Goal: Information Seeking & Learning: Learn about a topic

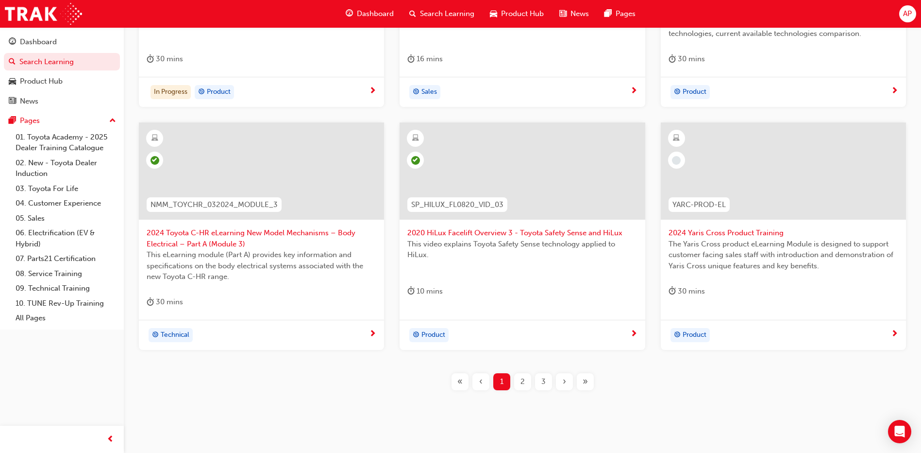
scroll to position [340, 0]
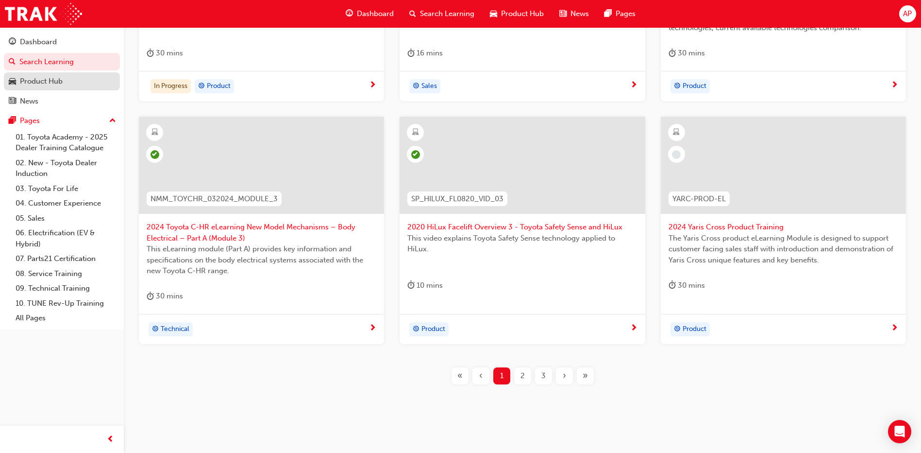
click at [34, 80] on div "Product Hub" at bounding box center [41, 81] width 43 height 11
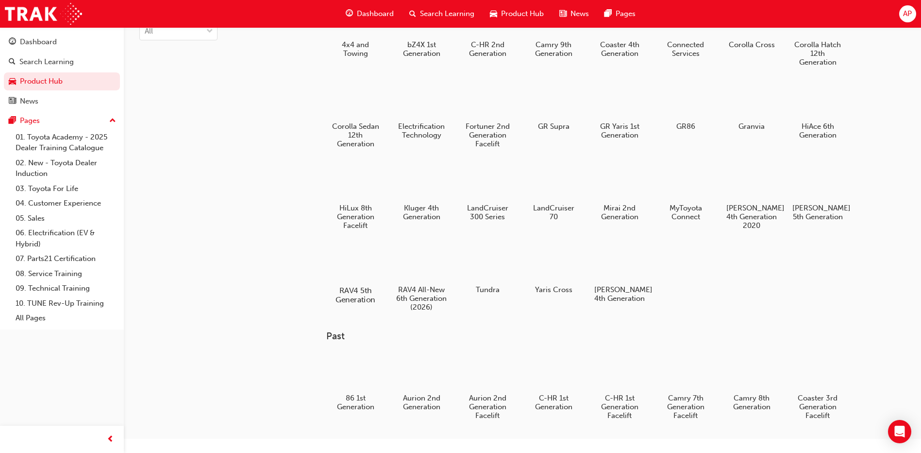
scroll to position [49, 0]
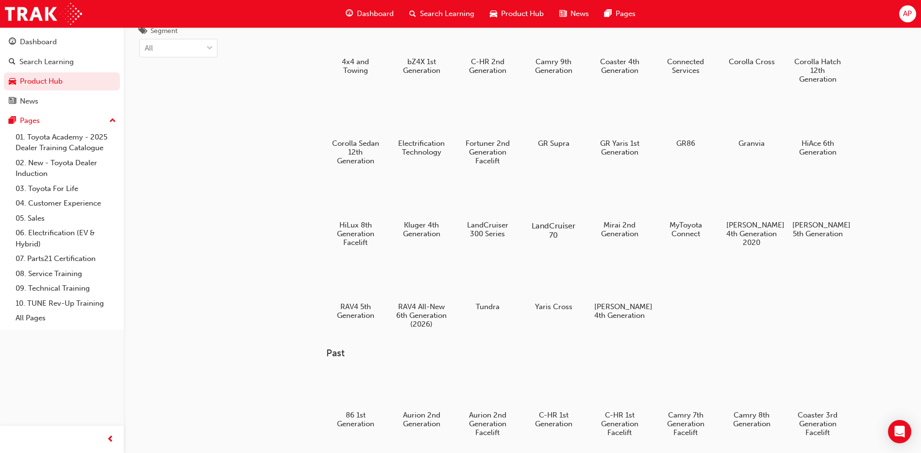
click at [551, 204] on div at bounding box center [554, 197] width 54 height 39
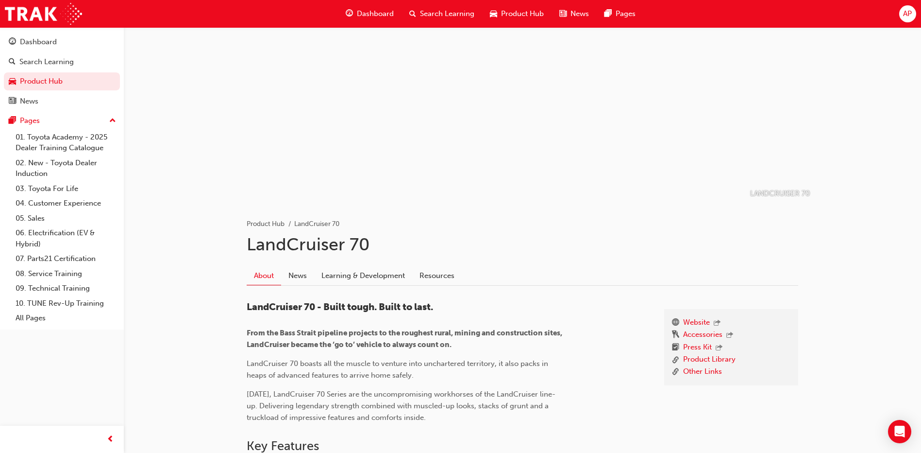
scroll to position [49, 0]
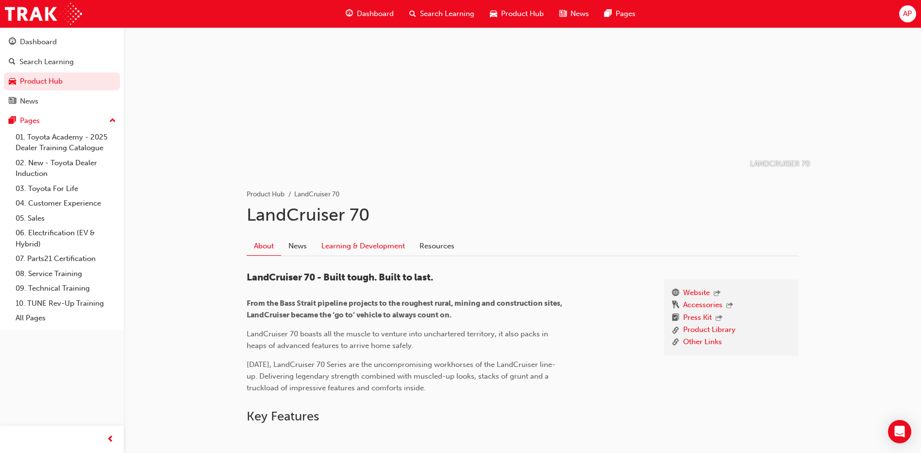
click at [391, 245] on link "Learning & Development" at bounding box center [363, 246] width 98 height 18
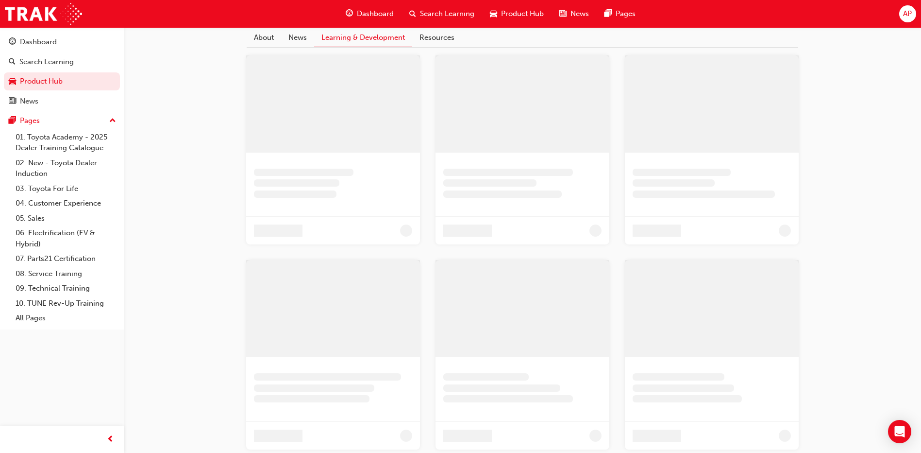
scroll to position [61, 0]
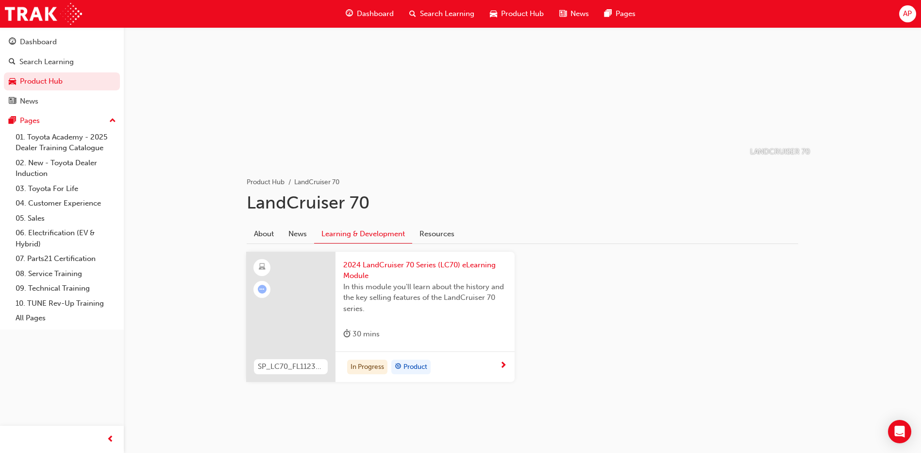
click at [383, 266] on span "2024 LandCruiser 70 Series (LC70) eLearning Module" at bounding box center [425, 270] width 164 height 22
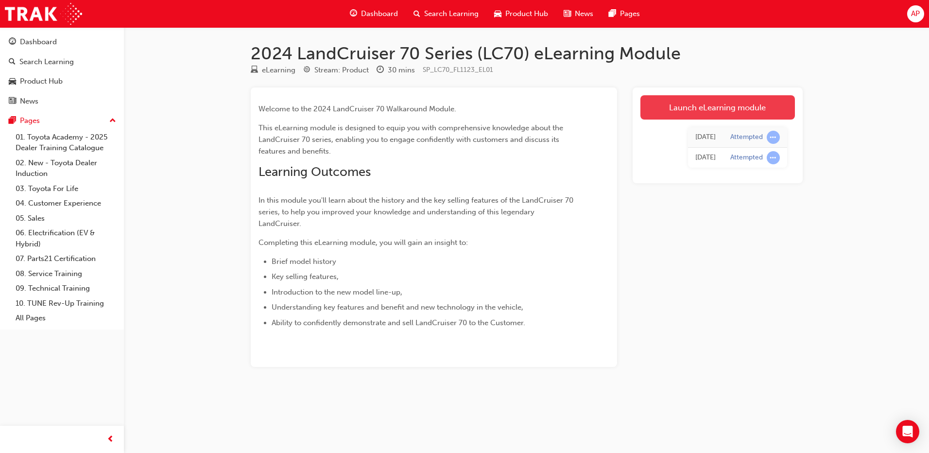
click at [699, 106] on link "Launch eLearning module" at bounding box center [717, 107] width 154 height 24
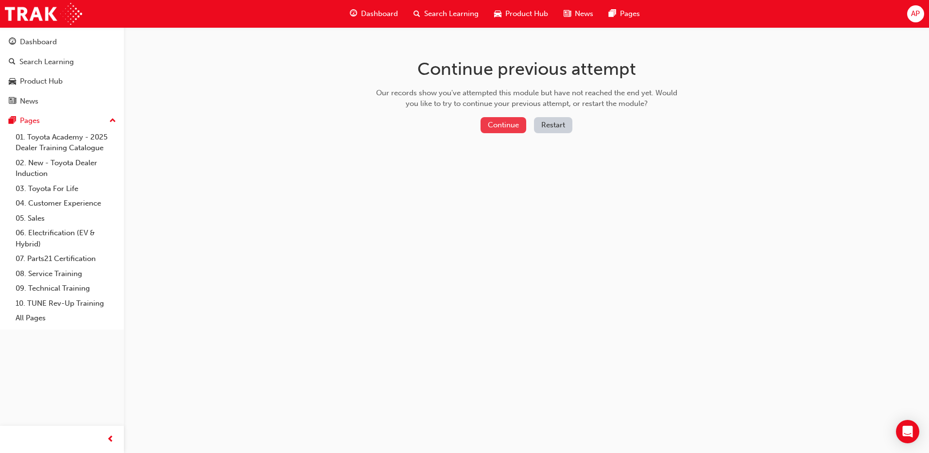
click at [512, 124] on button "Continue" at bounding box center [503, 125] width 46 height 16
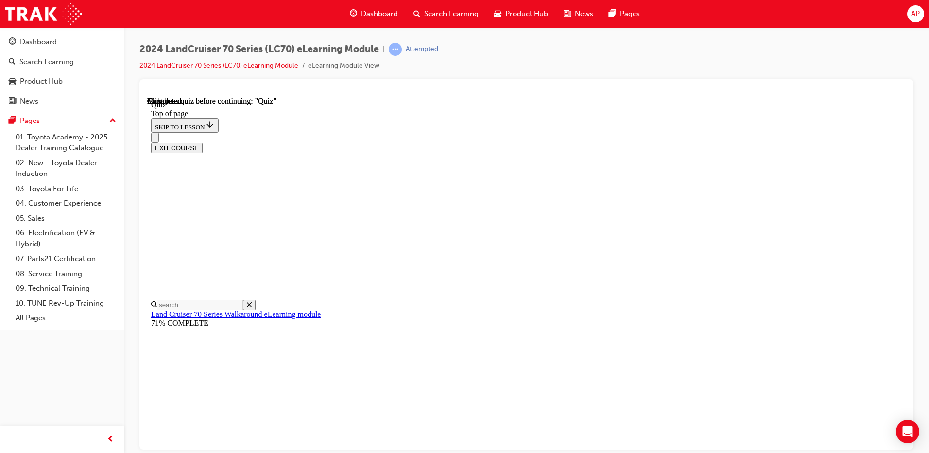
scroll to position [173, 0]
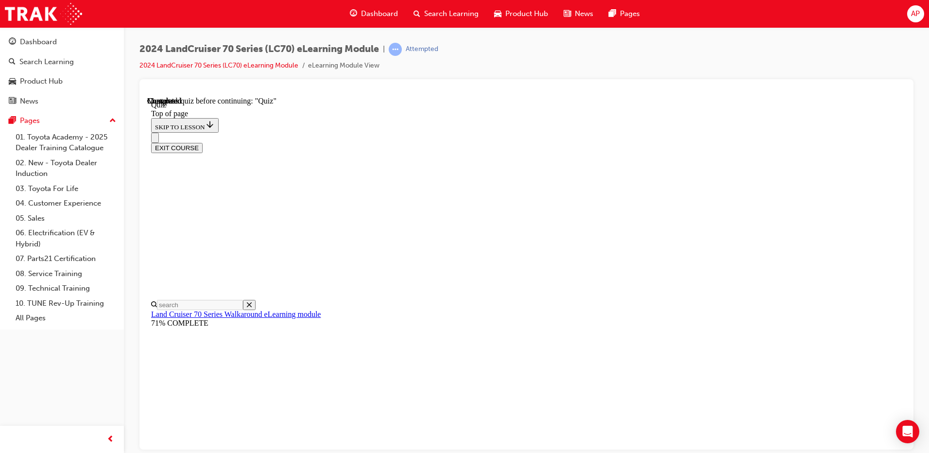
scroll to position [127, 0]
drag, startPoint x: 511, startPoint y: 200, endPoint x: 529, endPoint y: 231, distance: 35.7
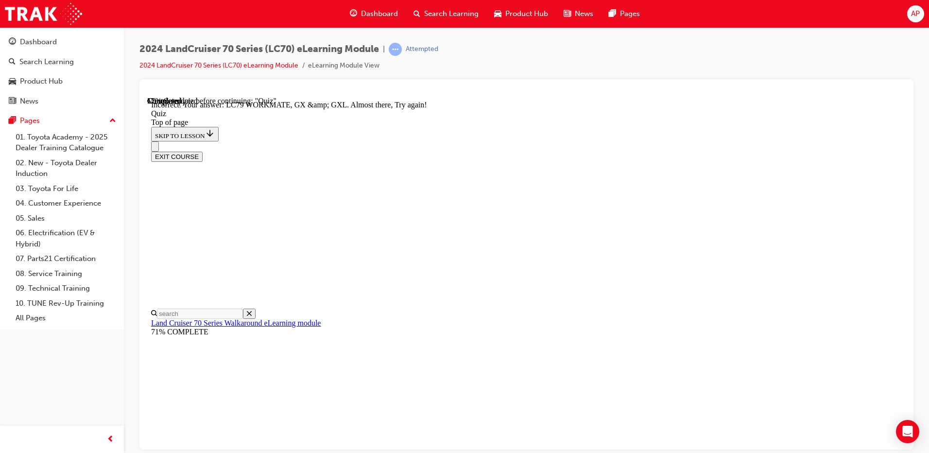
scroll to position [139, 0]
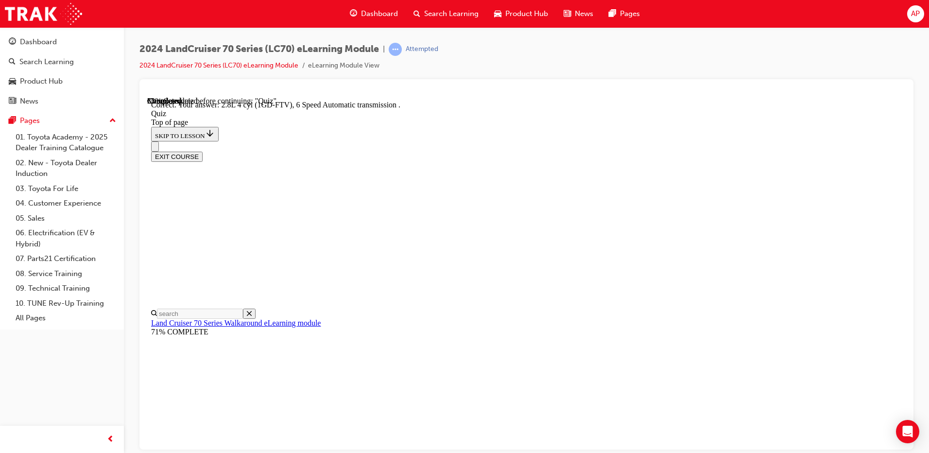
scroll to position [180, 0]
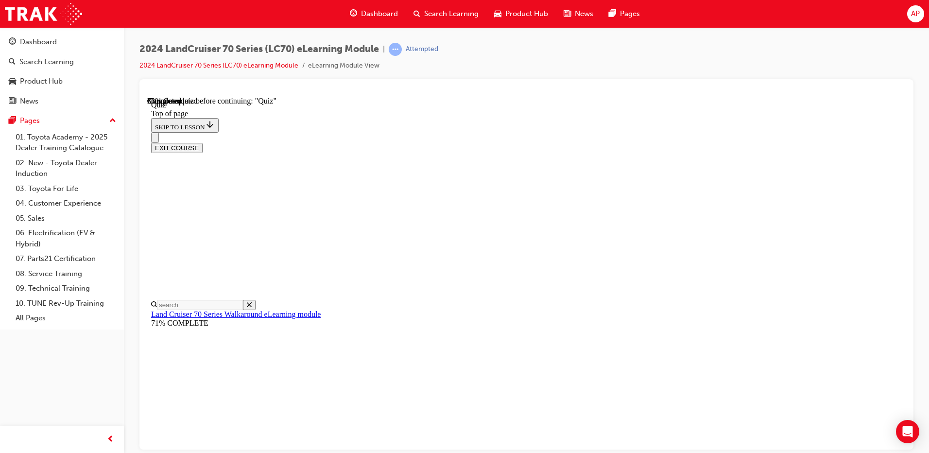
scroll to position [103, 0]
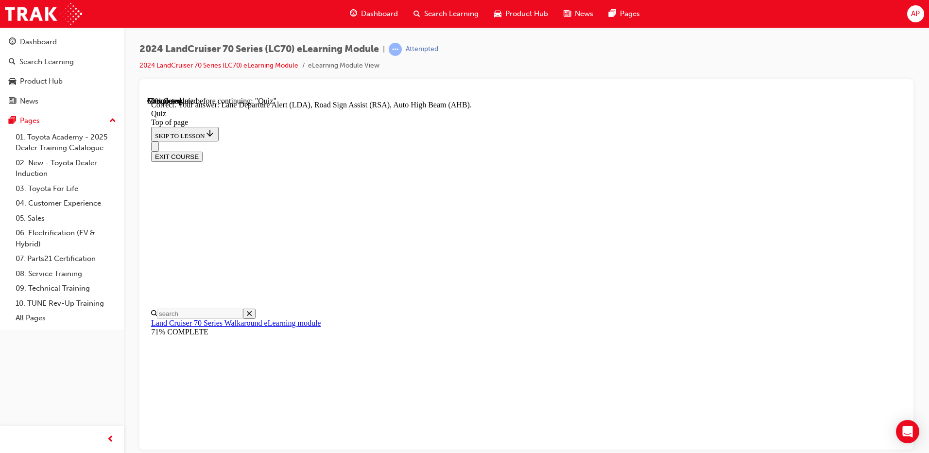
scroll to position [241, 0]
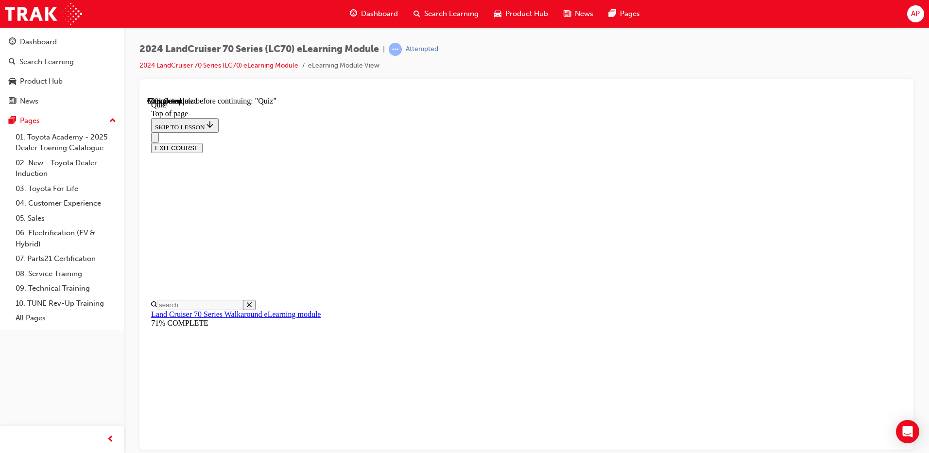
scroll to position [114, 0]
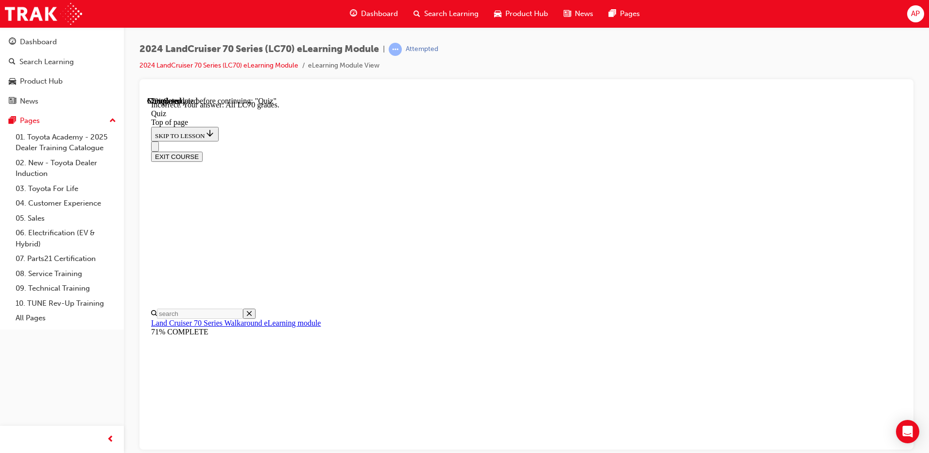
drag, startPoint x: 579, startPoint y: 374, endPoint x: 584, endPoint y: 397, distance: 23.2
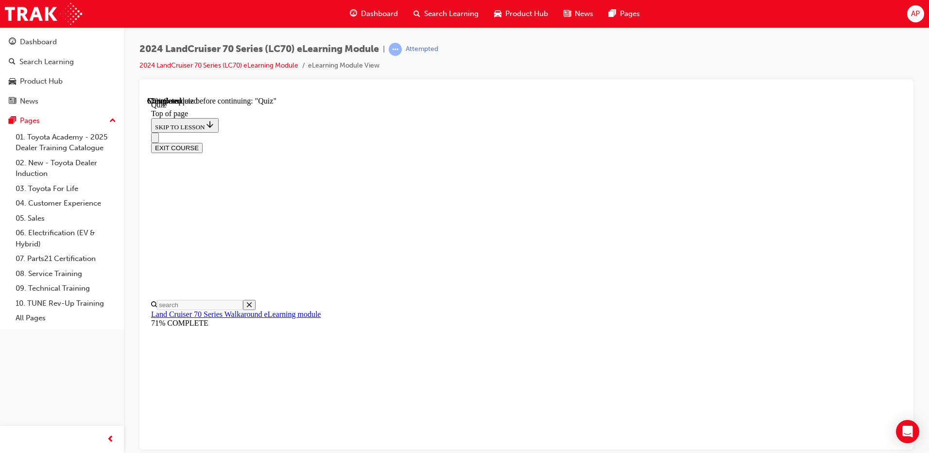
scroll to position [84, 0]
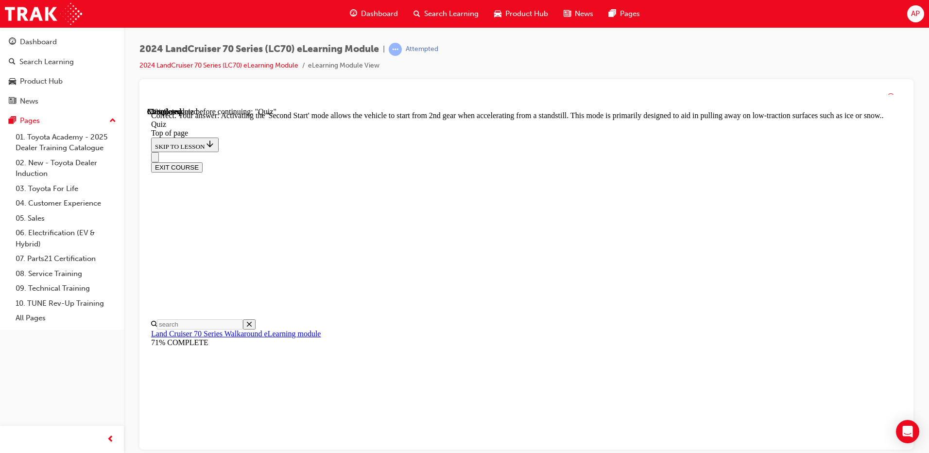
scroll to position [244, 0]
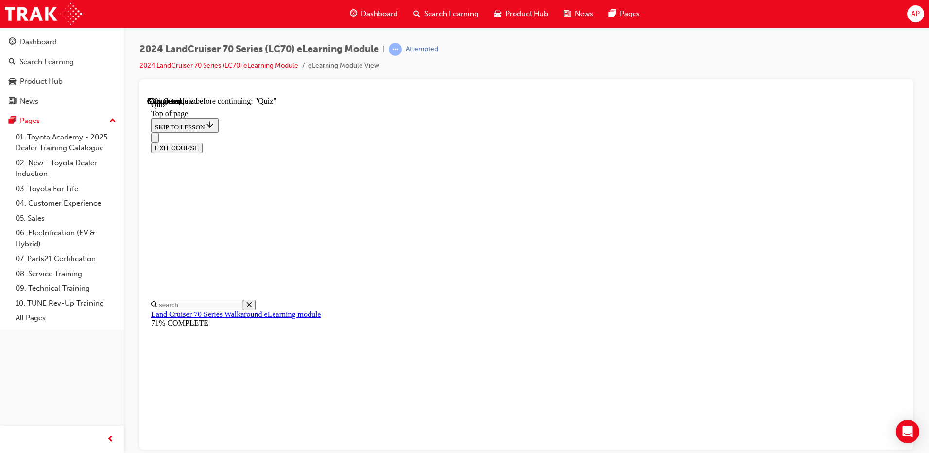
scroll to position [127, 0]
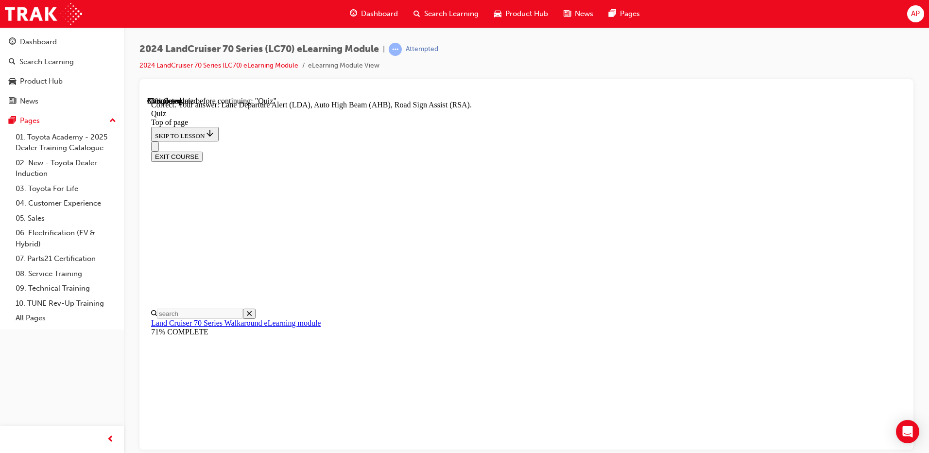
scroll to position [241, 0]
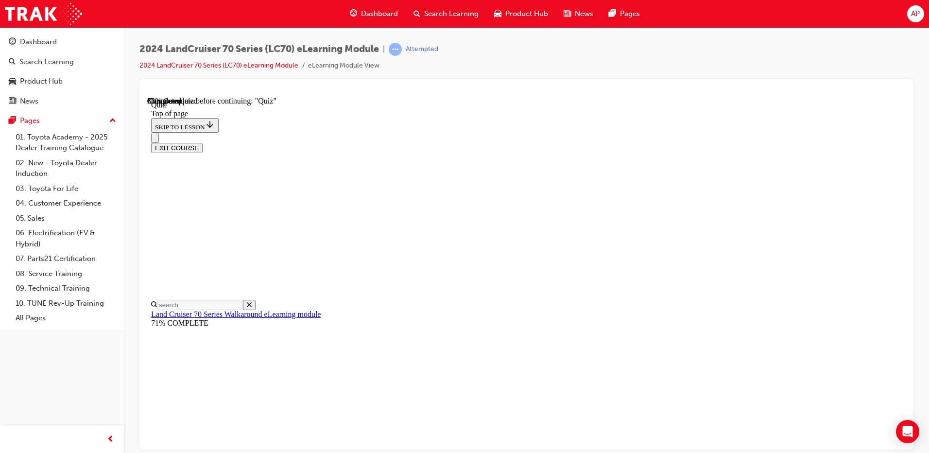
scroll to position [127, 0]
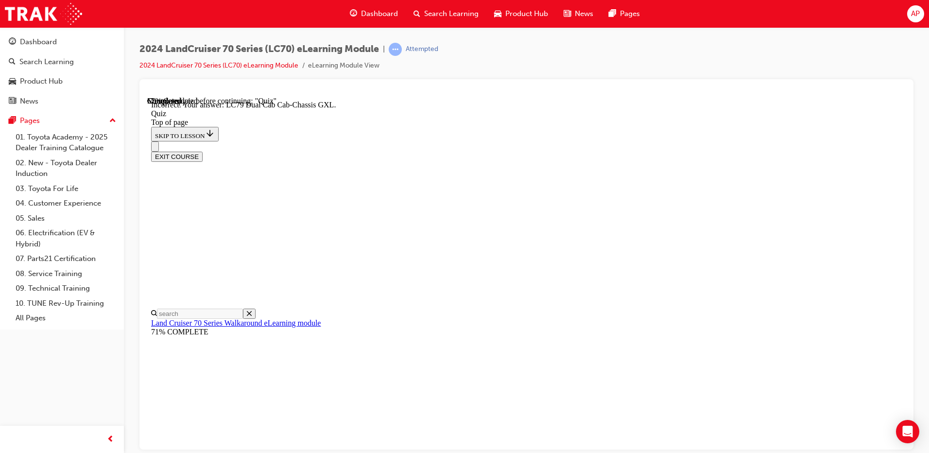
scroll to position [241, 0]
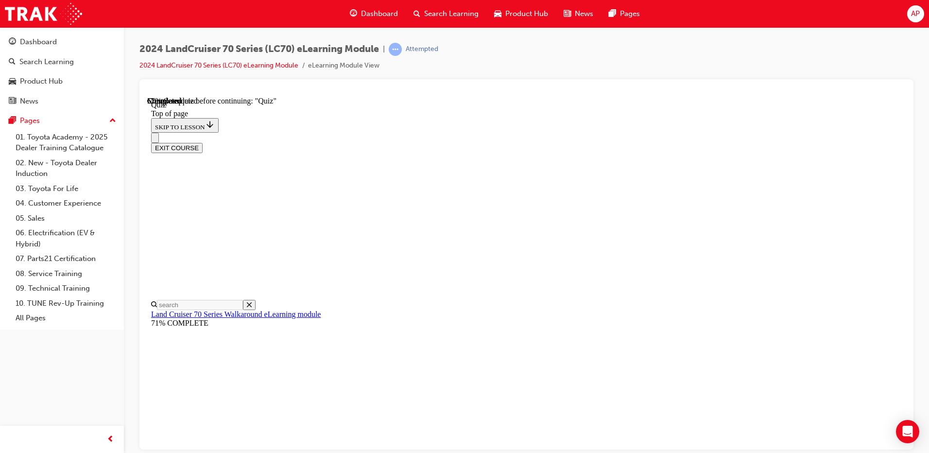
scroll to position [127, 0]
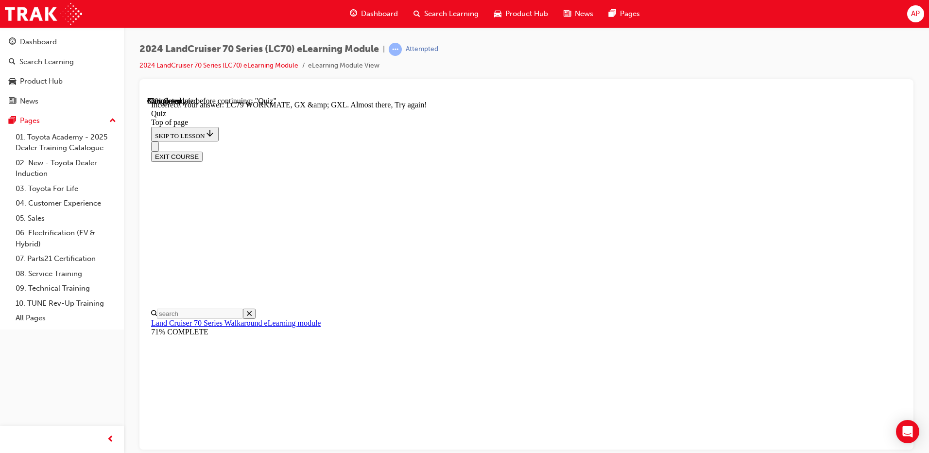
scroll to position [237, 0]
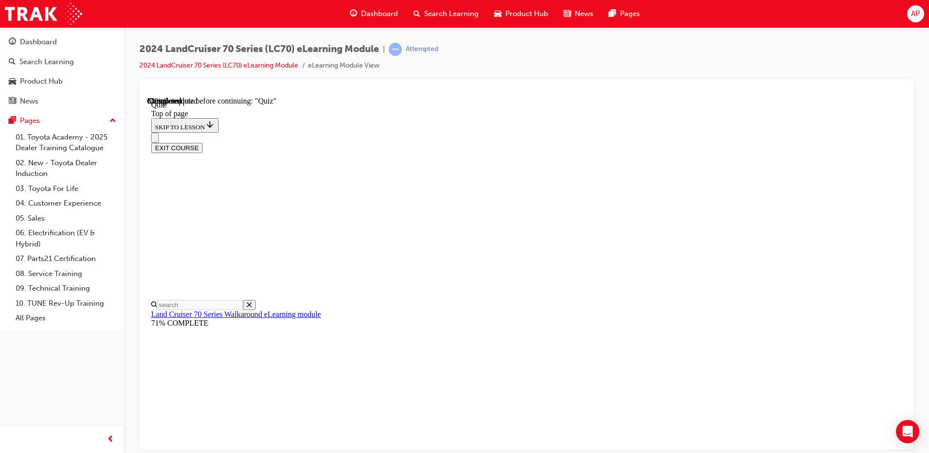
scroll to position [127, 0]
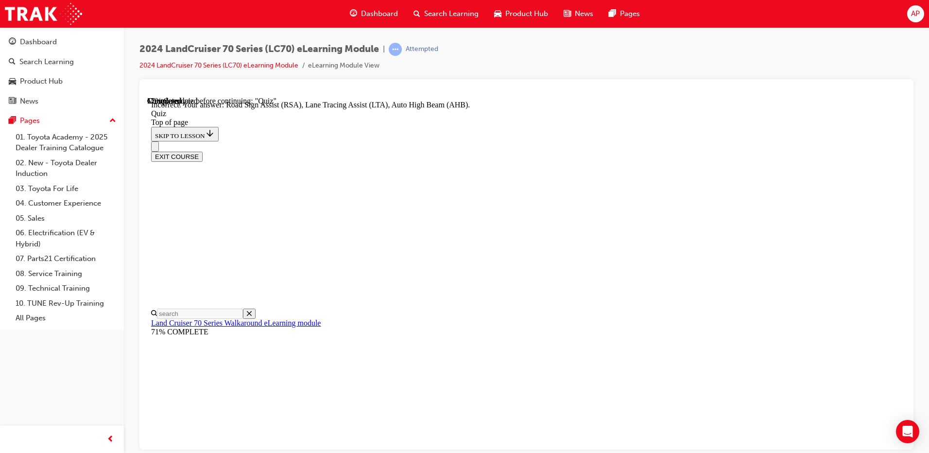
scroll to position [241, 0]
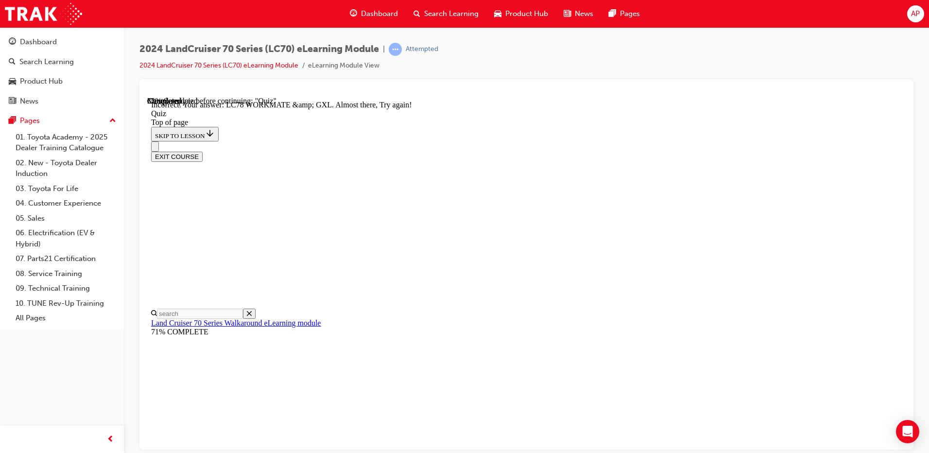
scroll to position [237, 0]
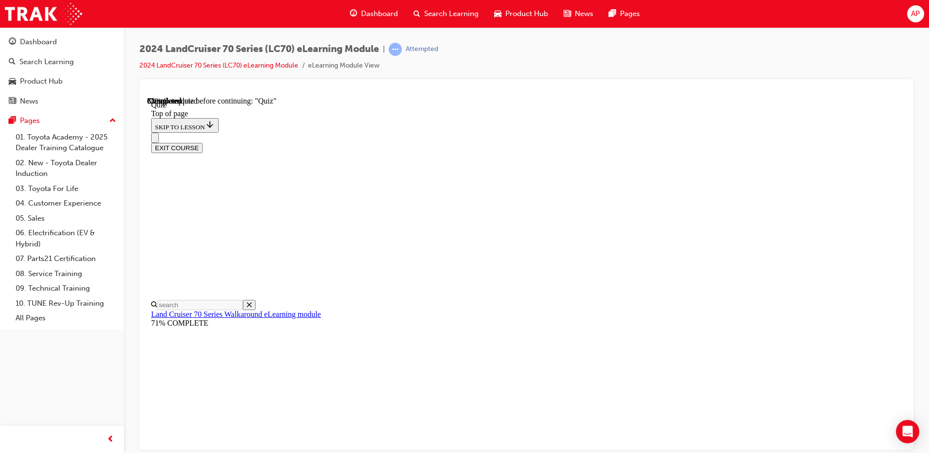
scroll to position [127, 0]
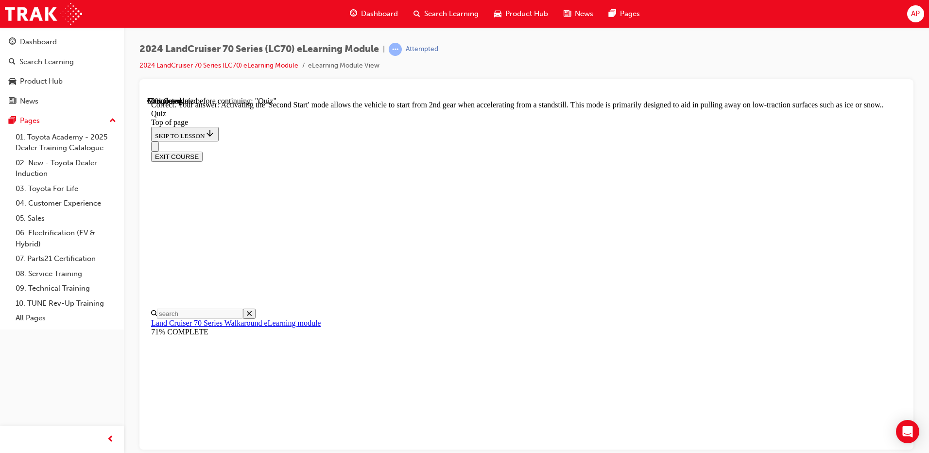
scroll to position [244, 0]
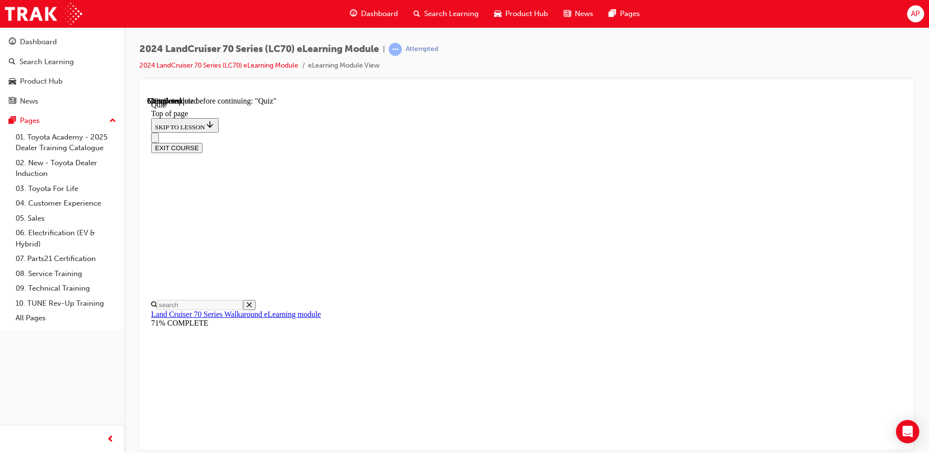
scroll to position [127, 0]
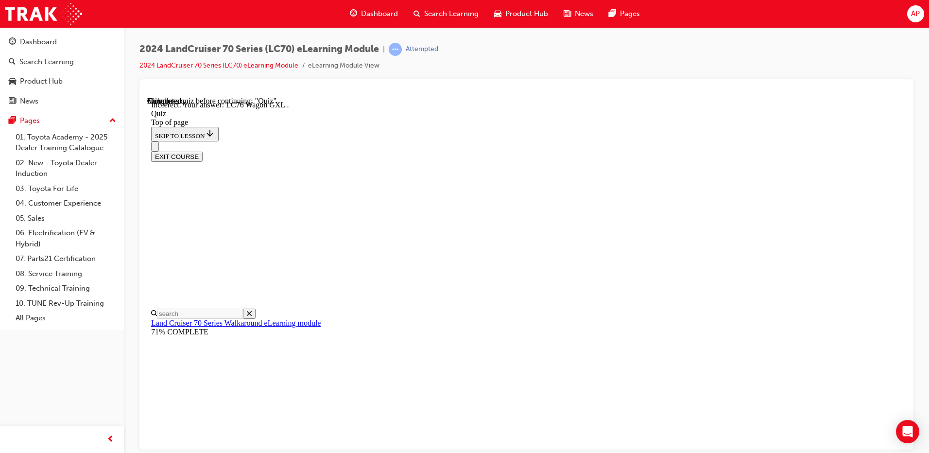
scroll to position [241, 0]
drag, startPoint x: 481, startPoint y: 228, endPoint x: 482, endPoint y: 221, distance: 6.8
click at [490, 141] on div "EXIT COURSE" at bounding box center [522, 151] width 743 height 20
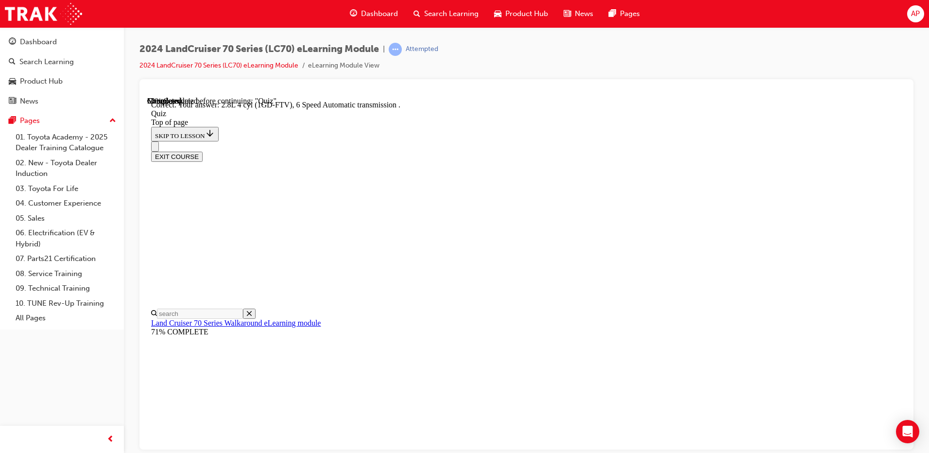
scroll to position [180, 0]
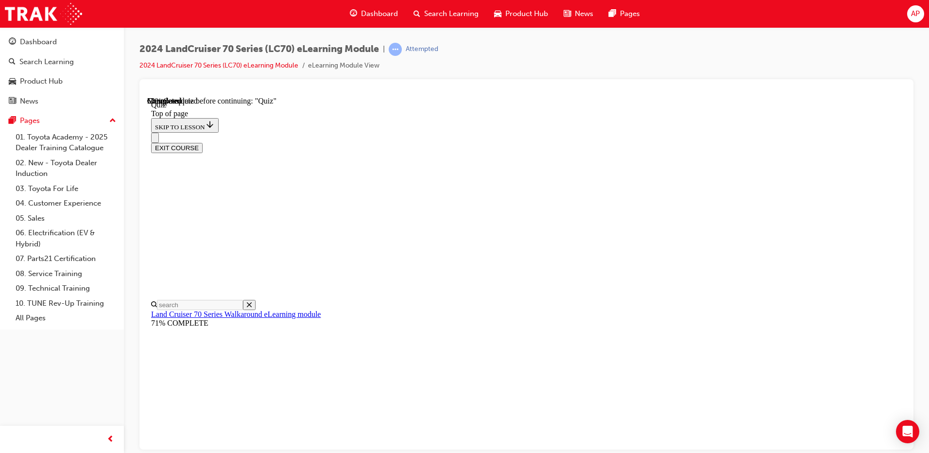
scroll to position [165, 0]
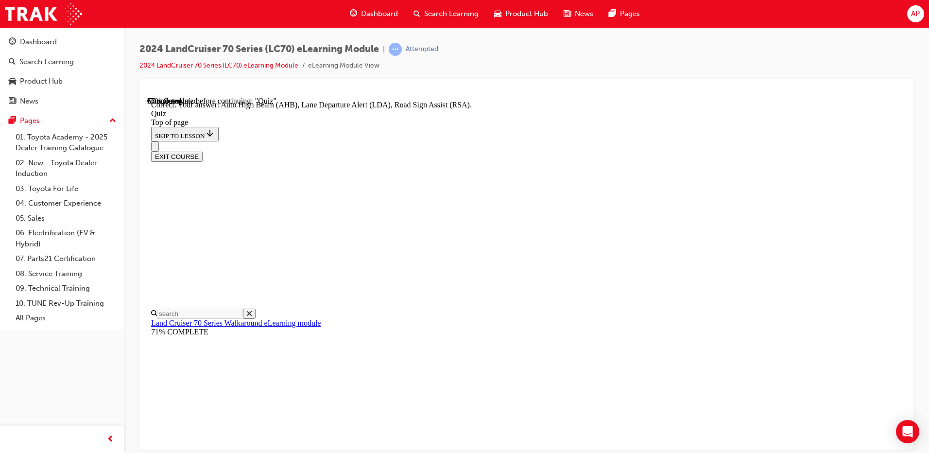
scroll to position [241, 0]
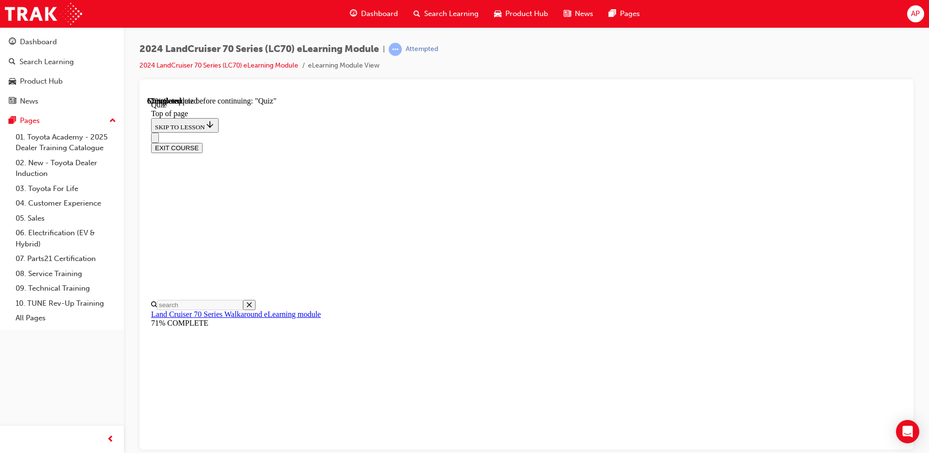
scroll to position [78, 0]
drag, startPoint x: 580, startPoint y: 393, endPoint x: 594, endPoint y: 393, distance: 13.6
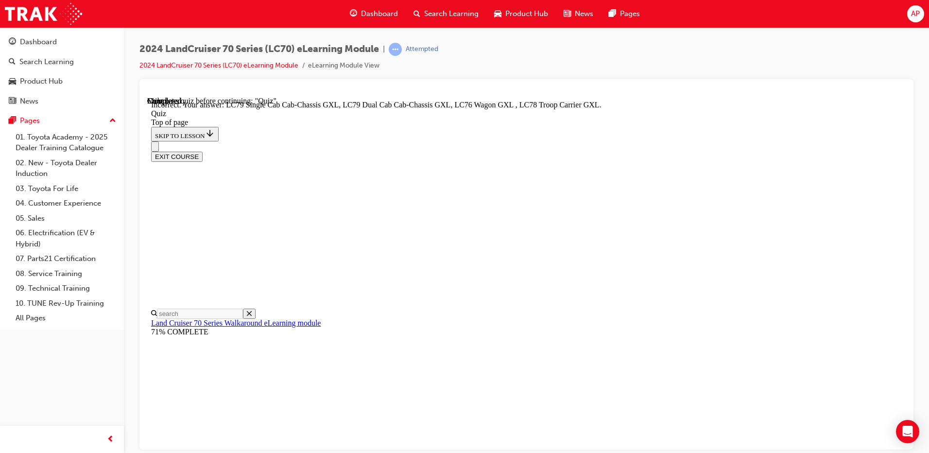
scroll to position [47, 0]
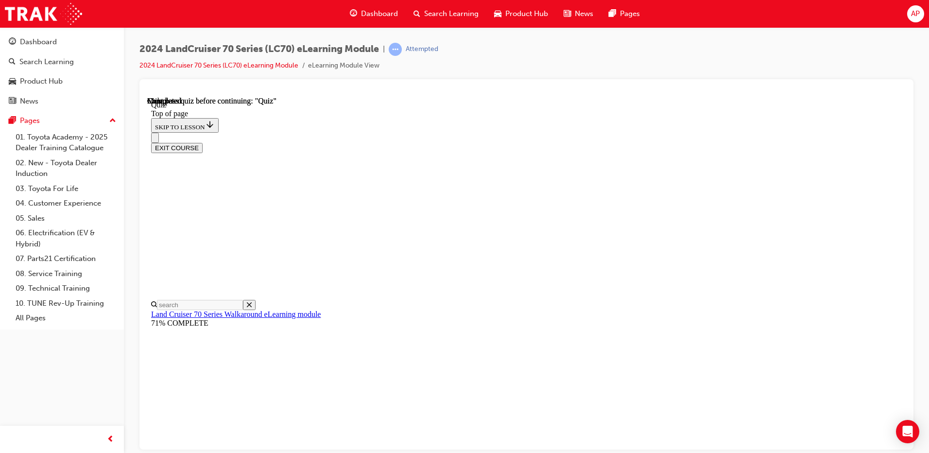
scroll to position [30, 0]
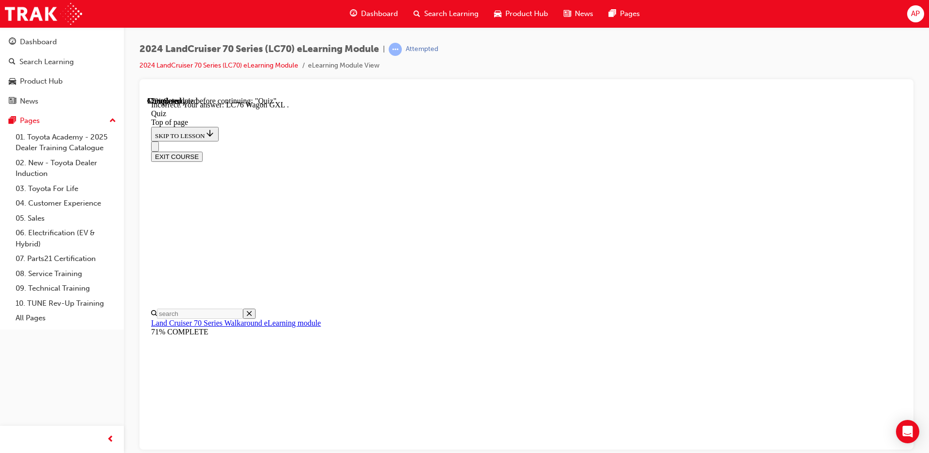
scroll to position [241, 0]
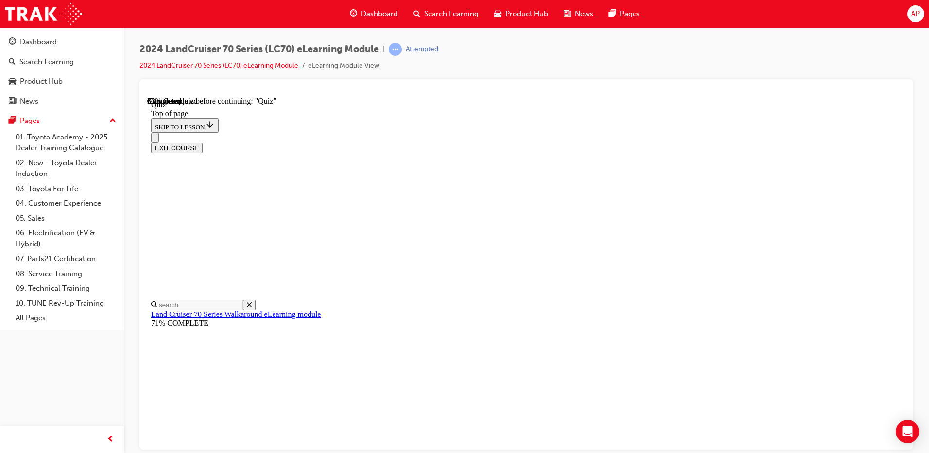
scroll to position [78, 0]
drag, startPoint x: 547, startPoint y: 365, endPoint x: 612, endPoint y: 446, distance: 103.3
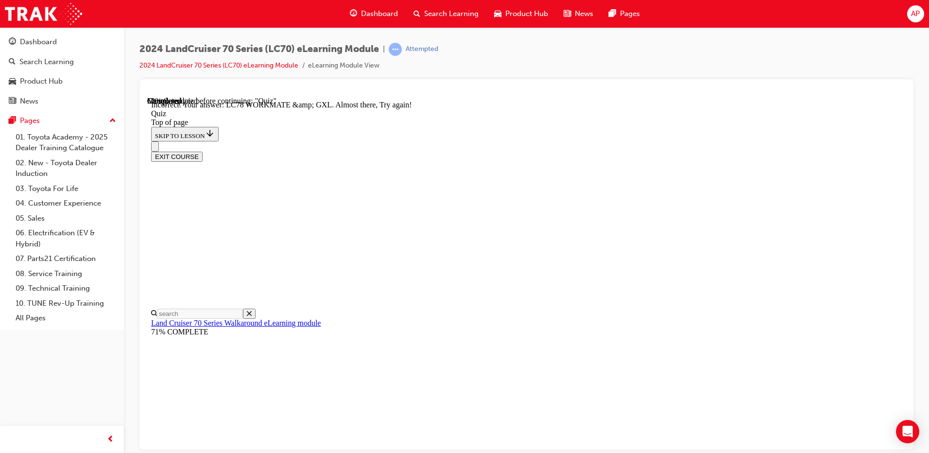
scroll to position [139, 0]
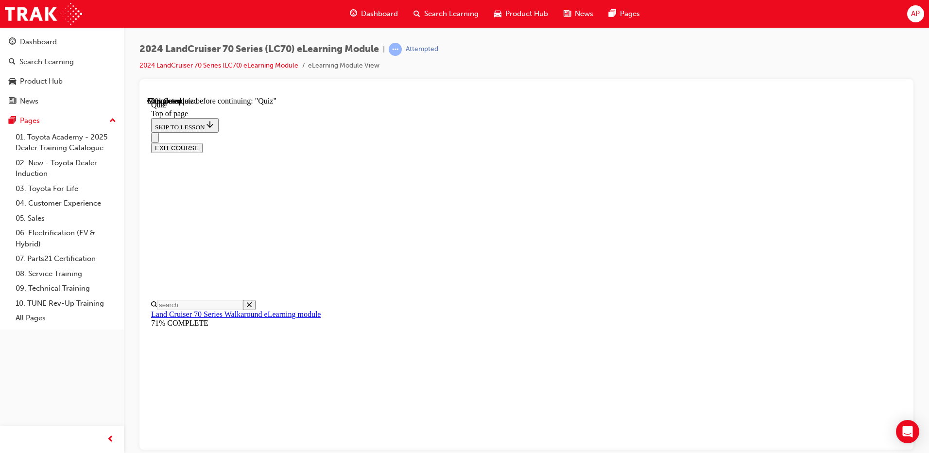
scroll to position [78, 0]
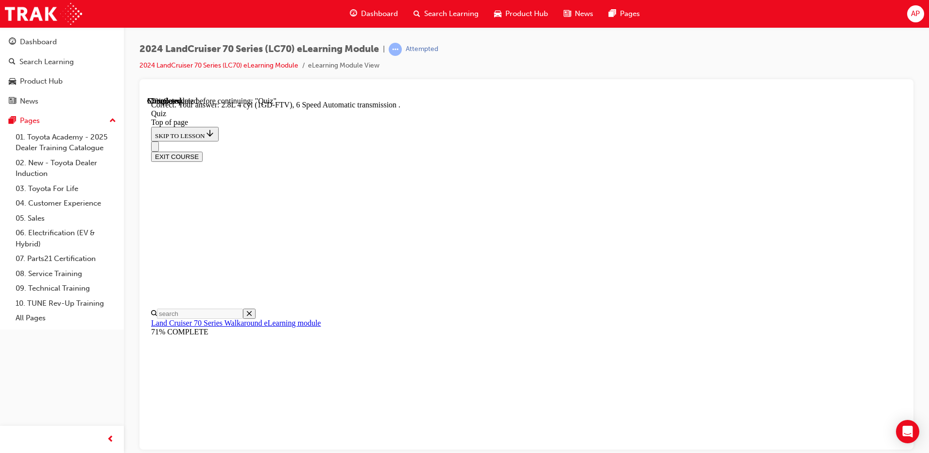
scroll to position [180, 0]
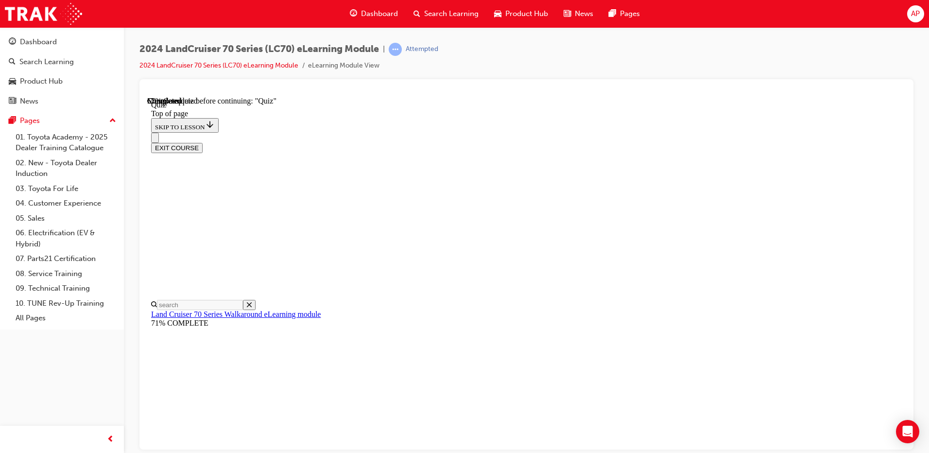
scroll to position [175, 0]
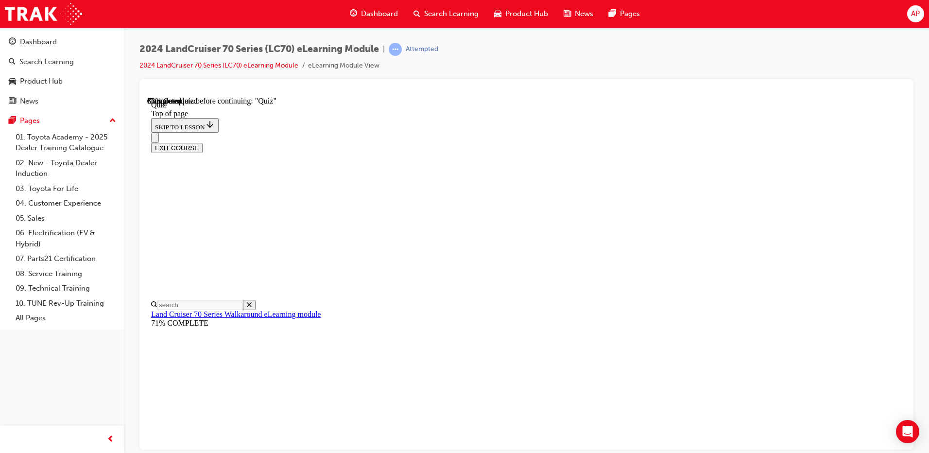
scroll to position [201, 0]
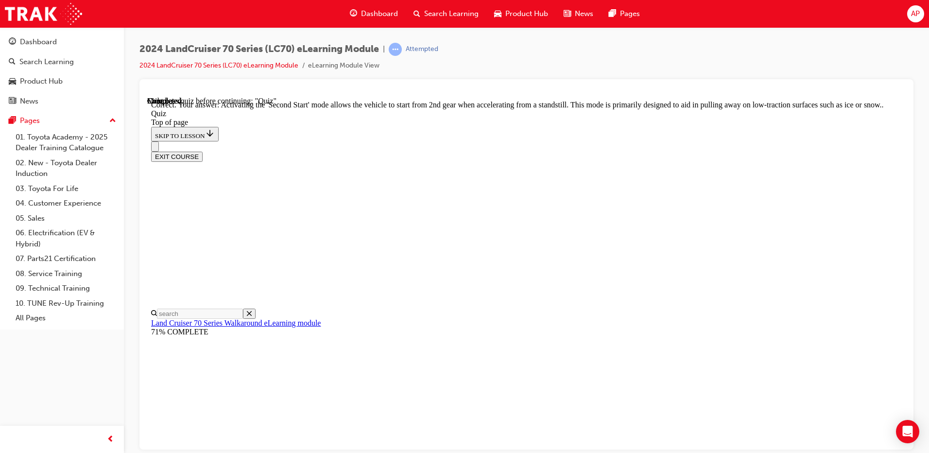
scroll to position [244, 0]
drag, startPoint x: 592, startPoint y: 390, endPoint x: 594, endPoint y: 401, distance: 10.8
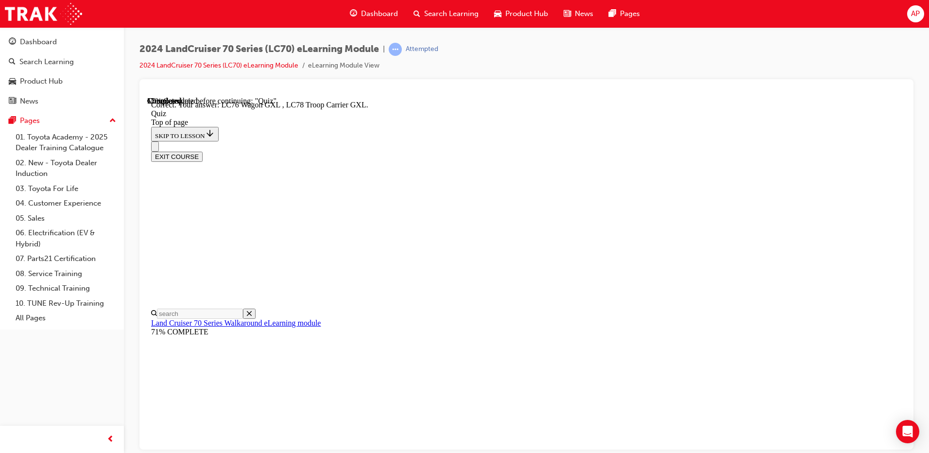
scroll to position [241, 0]
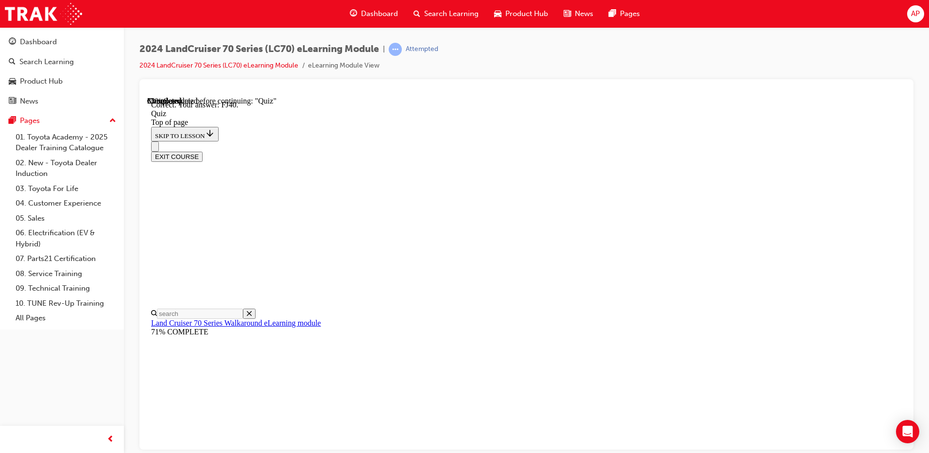
scroll to position [203, 0]
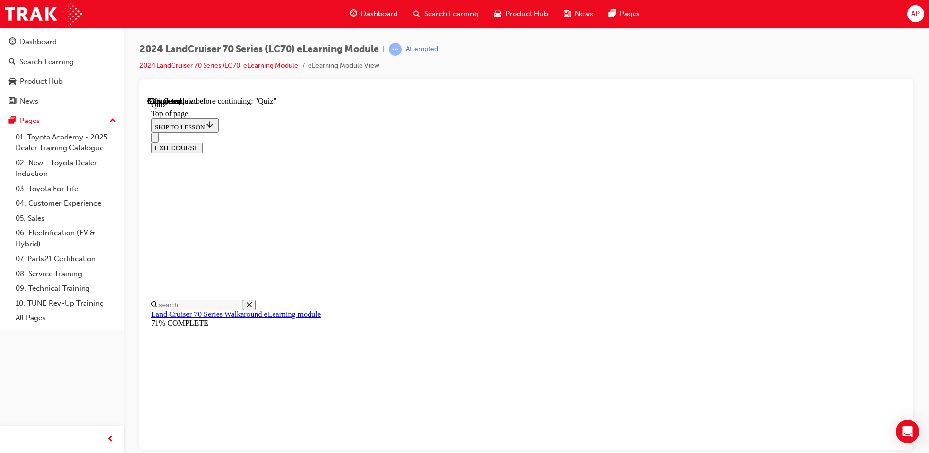
scroll to position [149, 0]
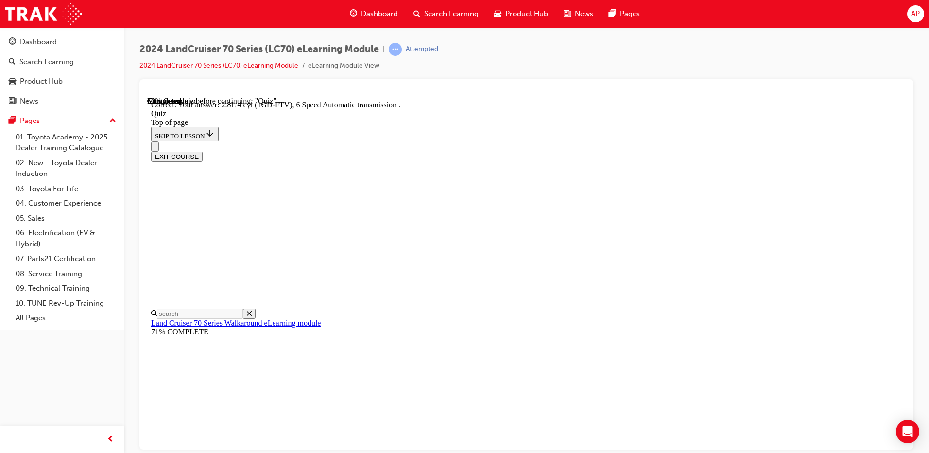
scroll to position [180, 0]
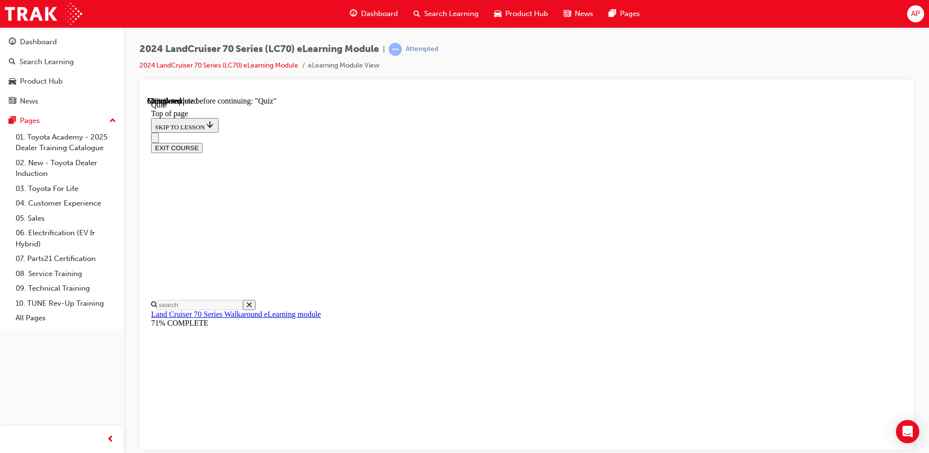
scroll to position [200, 0]
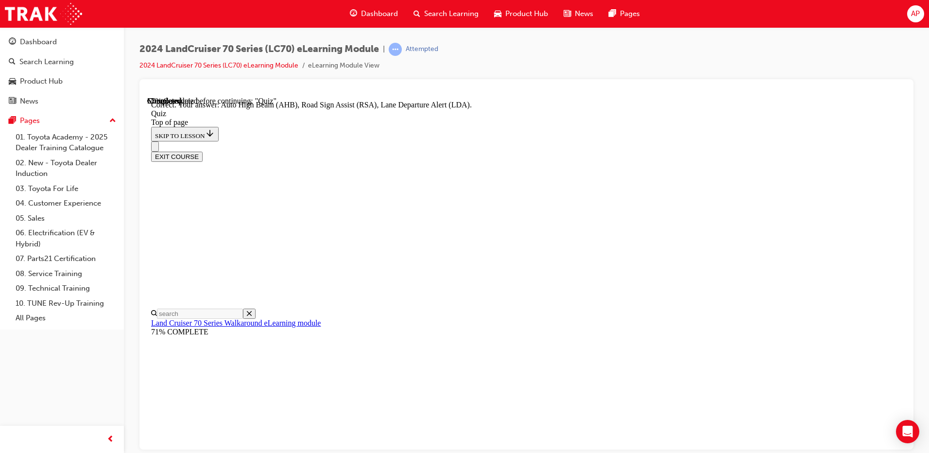
scroll to position [241, 0]
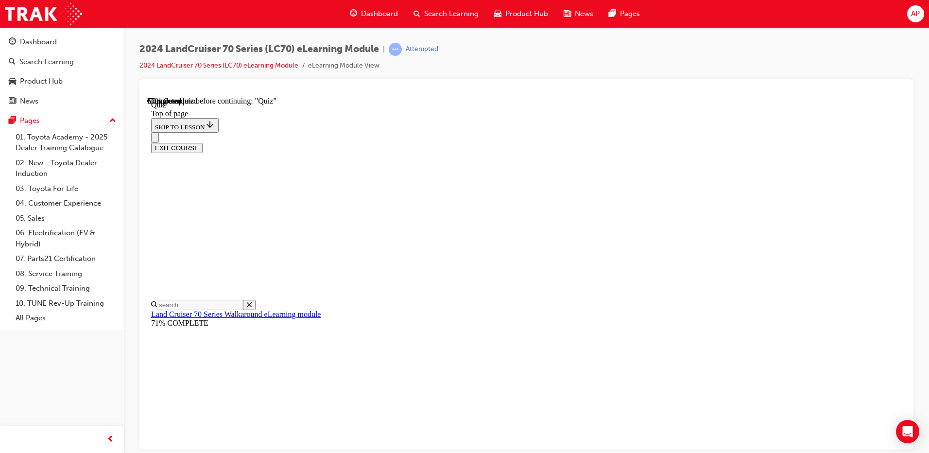
scroll to position [127, 0]
drag, startPoint x: 561, startPoint y: 394, endPoint x: 709, endPoint y: 548, distance: 213.7
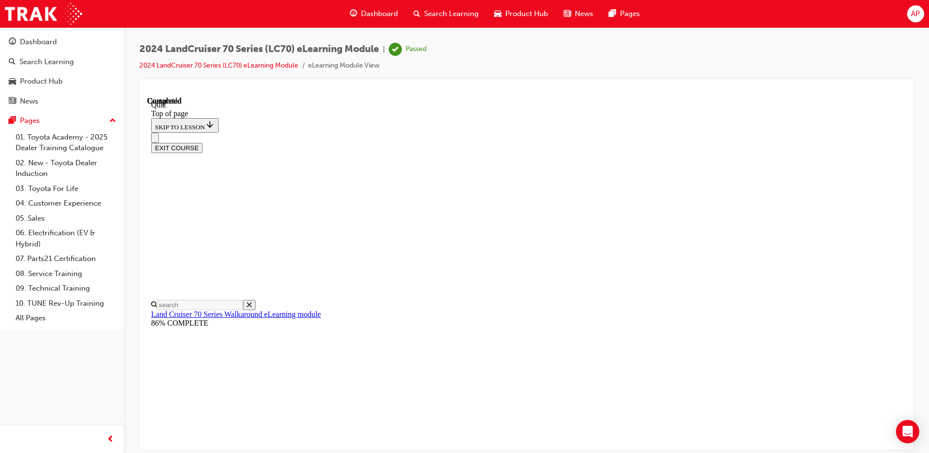
scroll to position [173, 0]
drag, startPoint x: 584, startPoint y: 442, endPoint x: 578, endPoint y: 429, distance: 13.9
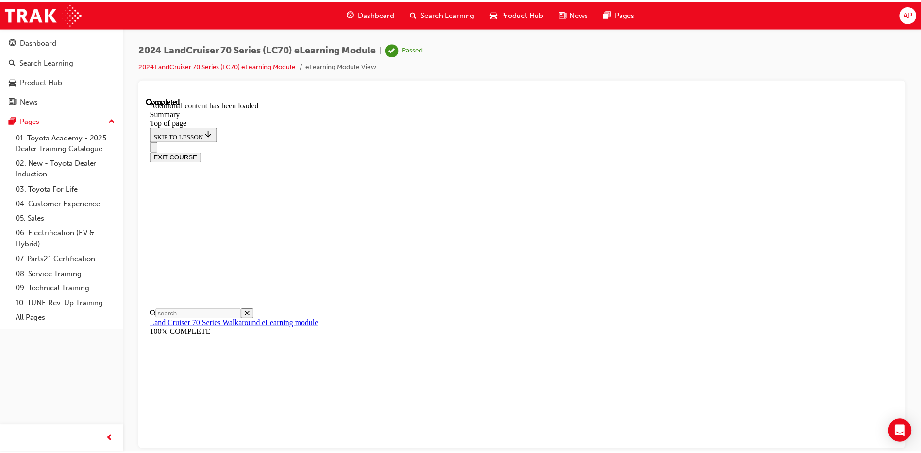
scroll to position [1221, 0]
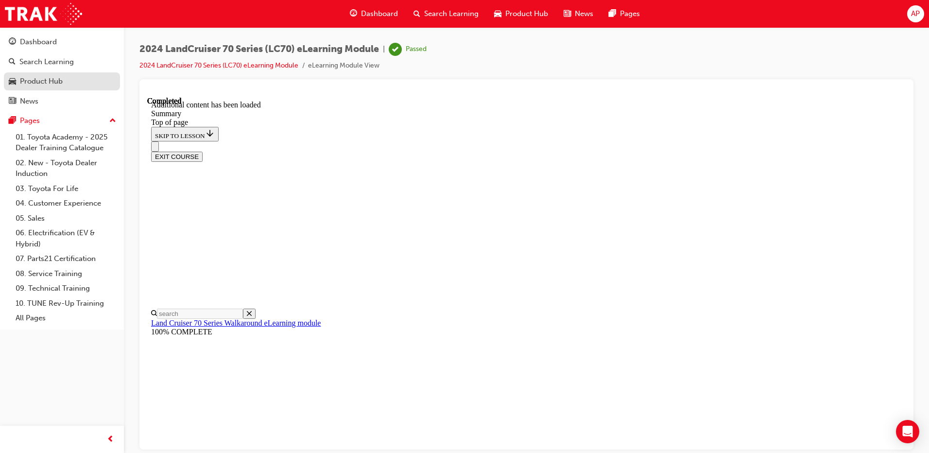
click at [57, 78] on div "Product Hub" at bounding box center [41, 81] width 43 height 11
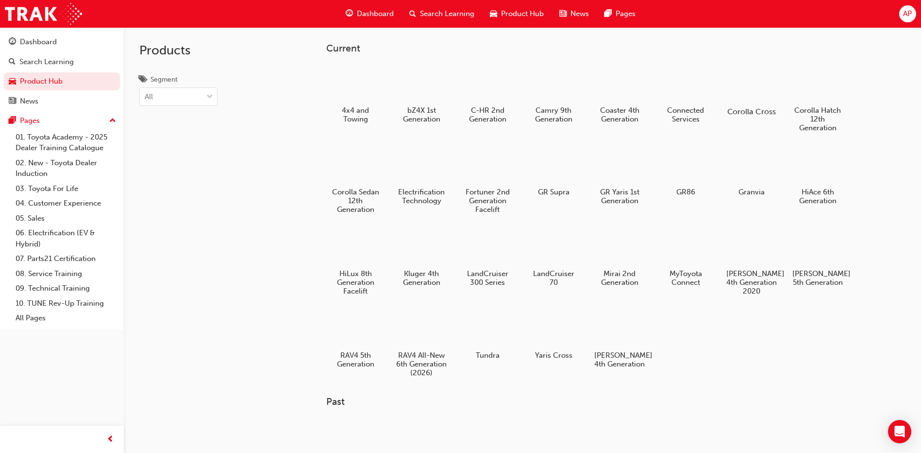
click at [744, 94] on div at bounding box center [752, 83] width 54 height 39
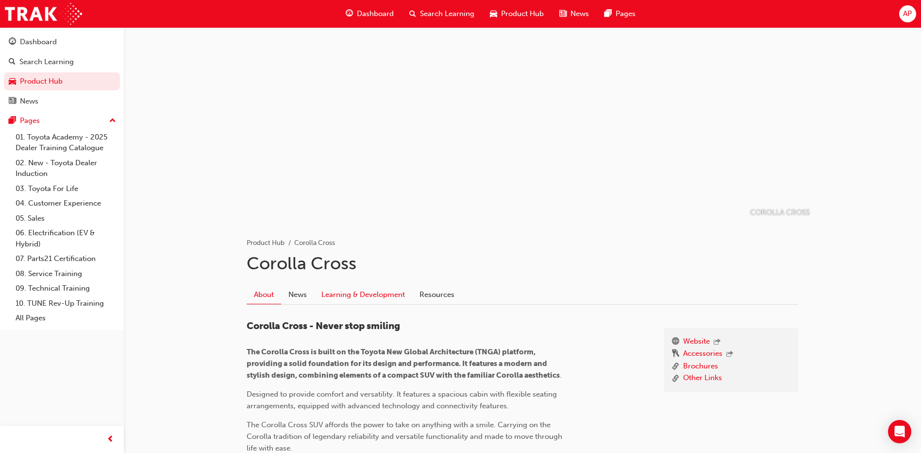
click at [326, 291] on link "Learning & Development" at bounding box center [363, 294] width 98 height 18
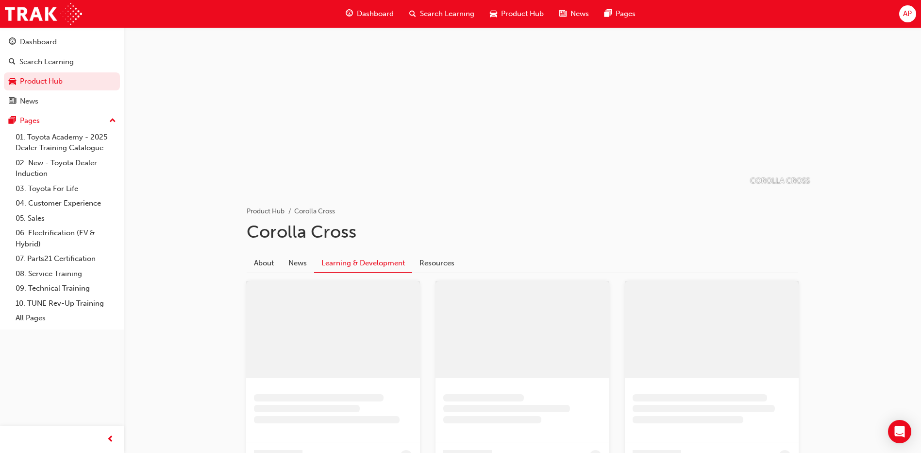
scroll to position [49, 0]
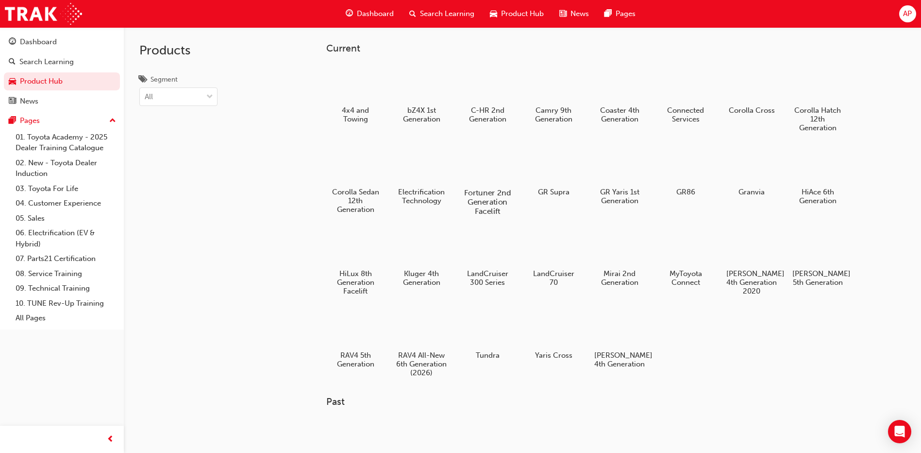
click at [484, 170] on div at bounding box center [488, 164] width 54 height 39
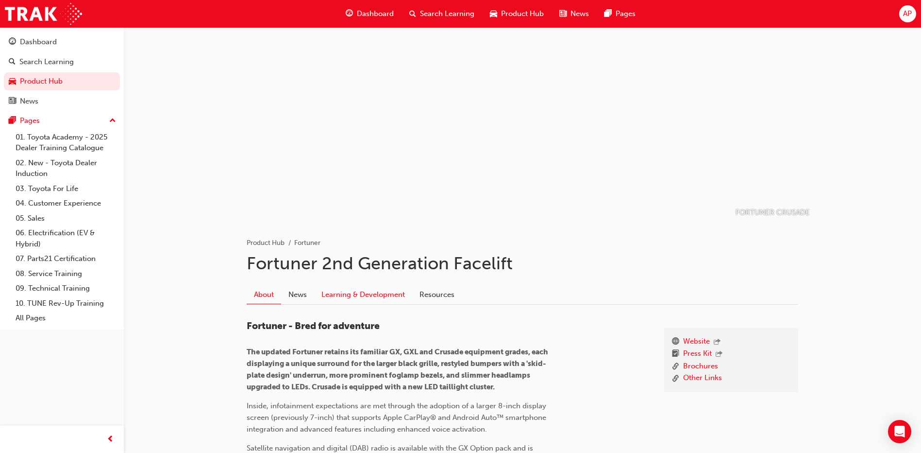
click at [377, 291] on link "Learning & Development" at bounding box center [363, 294] width 98 height 18
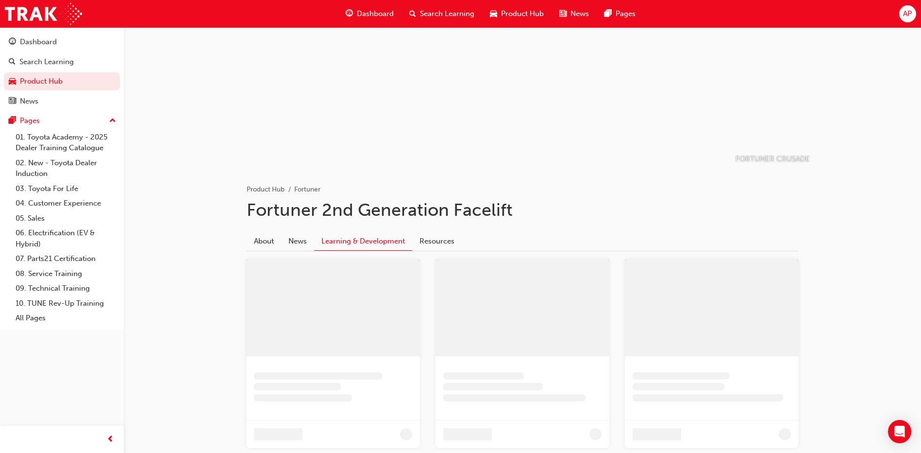
scroll to position [61, 0]
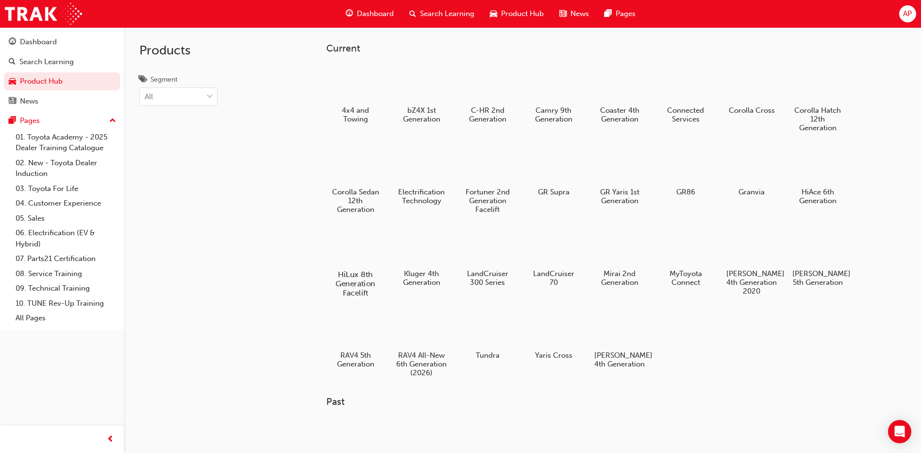
click at [378, 267] on div "HiLux 8th Generation Facelift" at bounding box center [356, 262] width 62 height 78
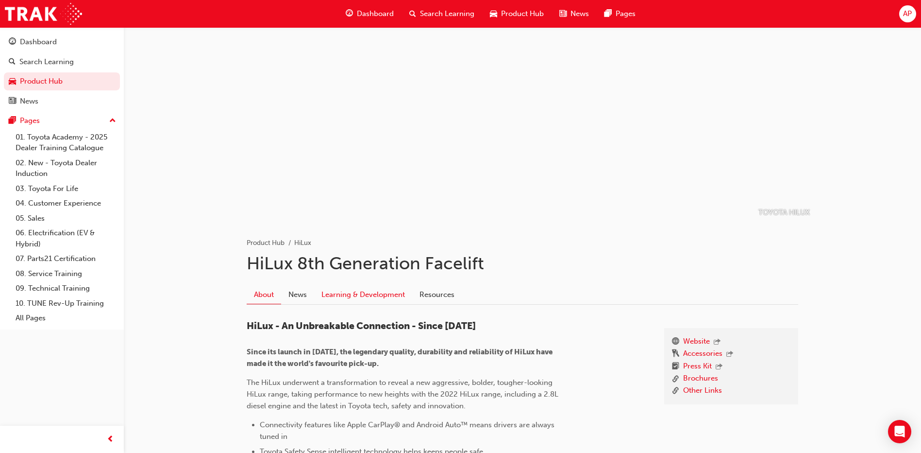
click at [375, 288] on link "Learning & Development" at bounding box center [363, 294] width 98 height 18
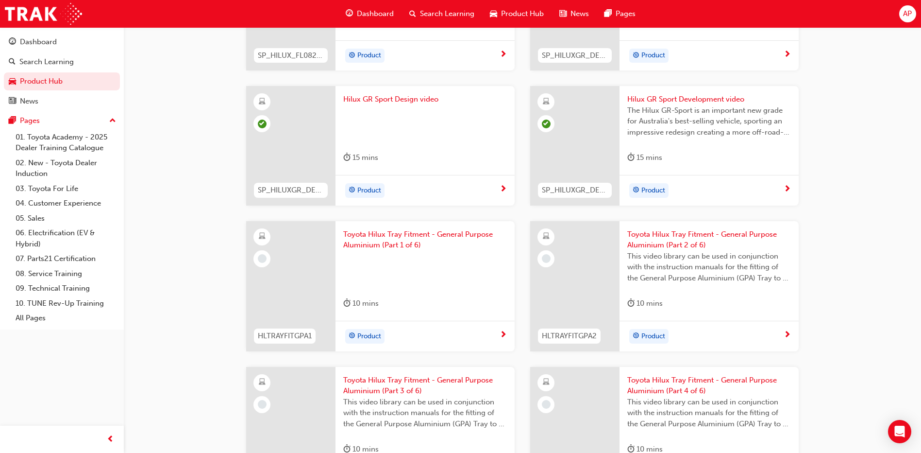
scroll to position [923, 0]
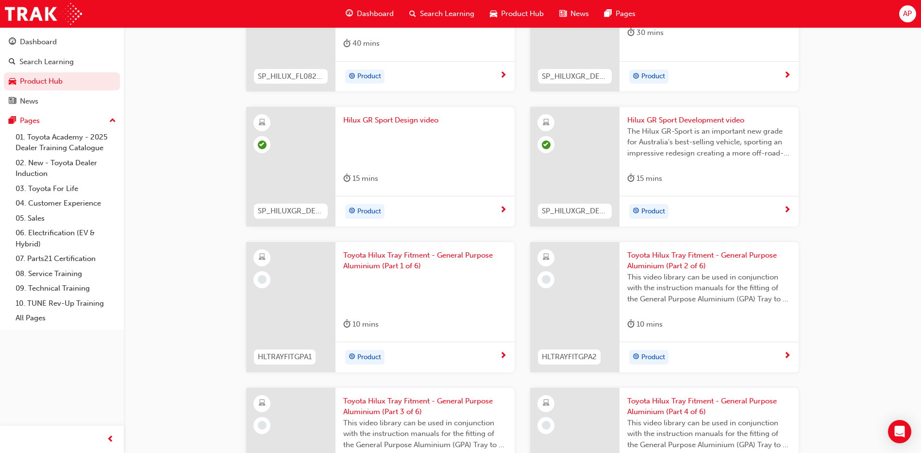
click at [652, 259] on span "Toyota Hilux Tray Fitment - General Purpose Aluminium (Part 2 of 6)" at bounding box center [710, 261] width 164 height 22
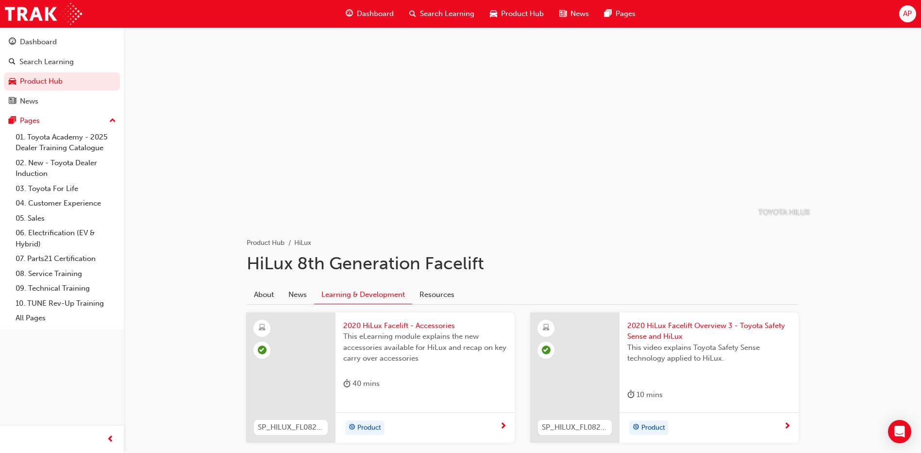
scroll to position [923, 0]
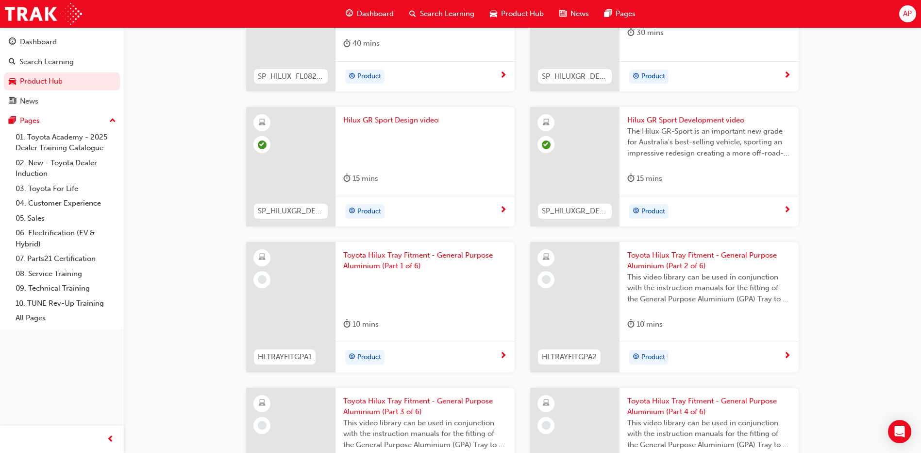
click at [394, 260] on span "Toyota Hilux Tray Fitment - General Purpose Aluminium (Part 1 of 6)" at bounding box center [425, 261] width 164 height 22
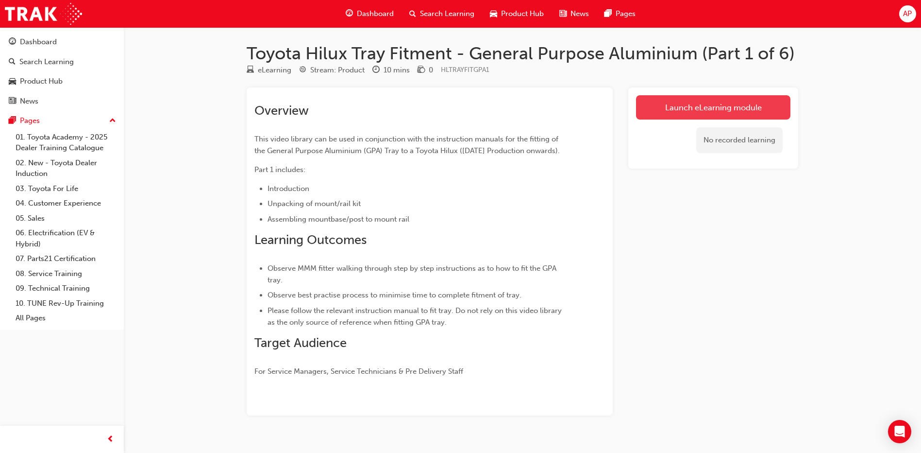
click at [718, 103] on link "Launch eLearning module" at bounding box center [713, 107] width 154 height 24
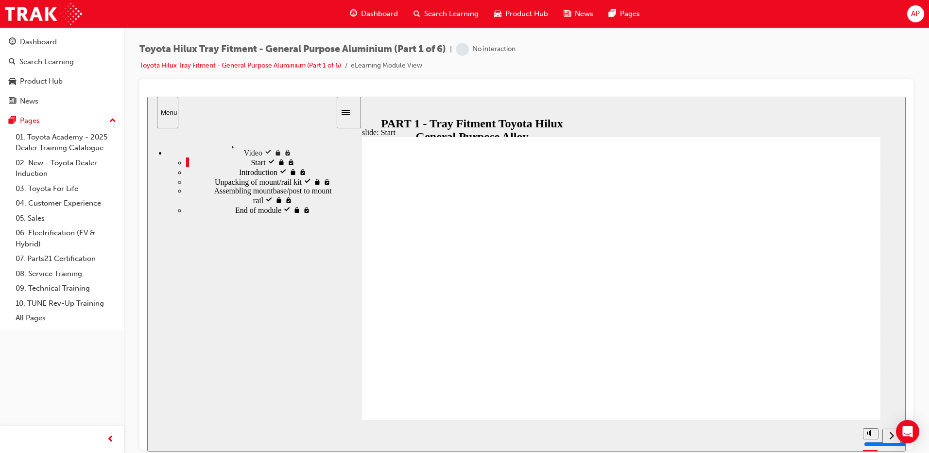
click at [843, 432] on div "misc controls" at bounding box center [847, 420] width 15 height 36
type input "17600"
type input "4"
type input "17600"
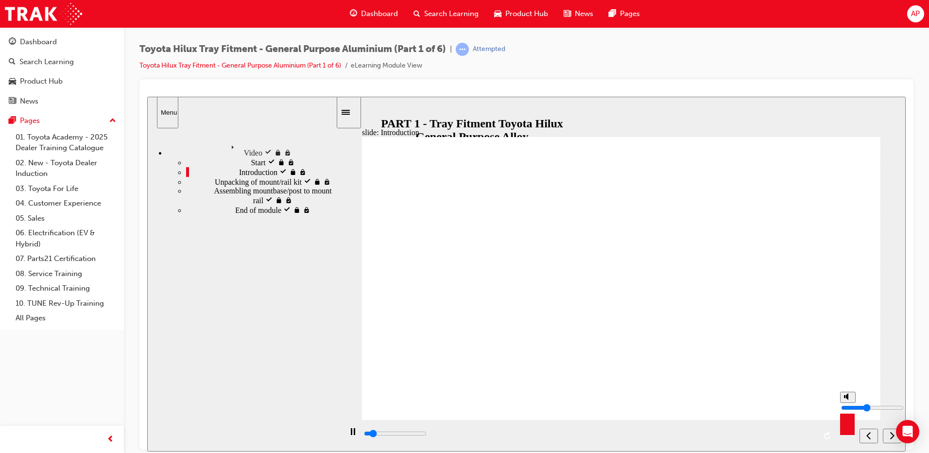
type input "3"
type input "17600"
type input "0"
type input "17700"
drag, startPoint x: 844, startPoint y: 411, endPoint x: 845, endPoint y: 427, distance: 15.6
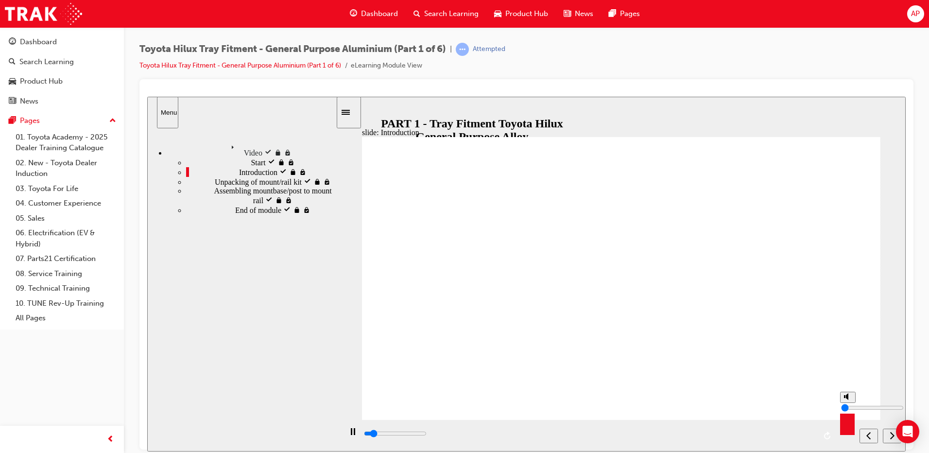
type input "0"
click at [845, 411] on input "volume" at bounding box center [872, 407] width 63 height 8
type input "152200"
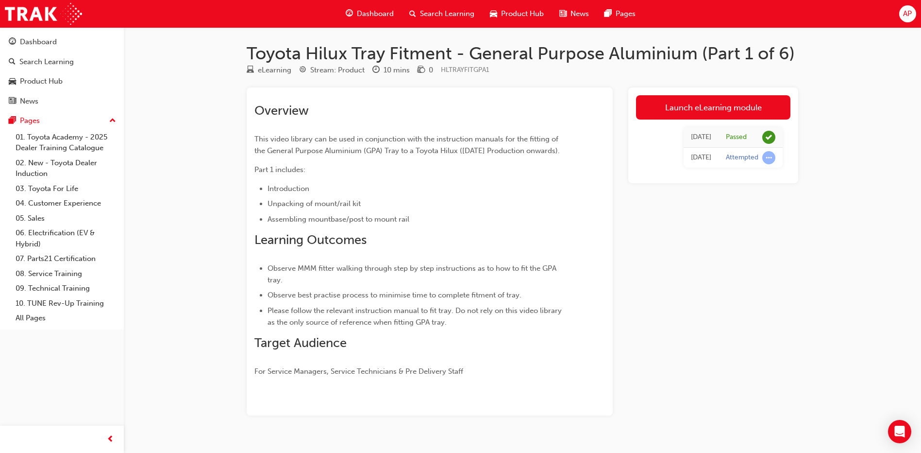
scroll to position [923, 0]
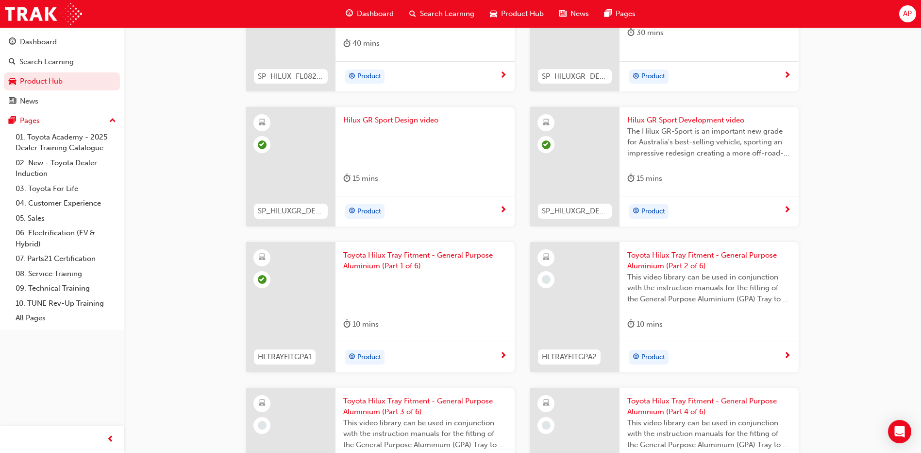
click at [659, 257] on span "Toyota Hilux Tray Fitment - General Purpose Aluminium (Part 2 of 6)" at bounding box center [710, 261] width 164 height 22
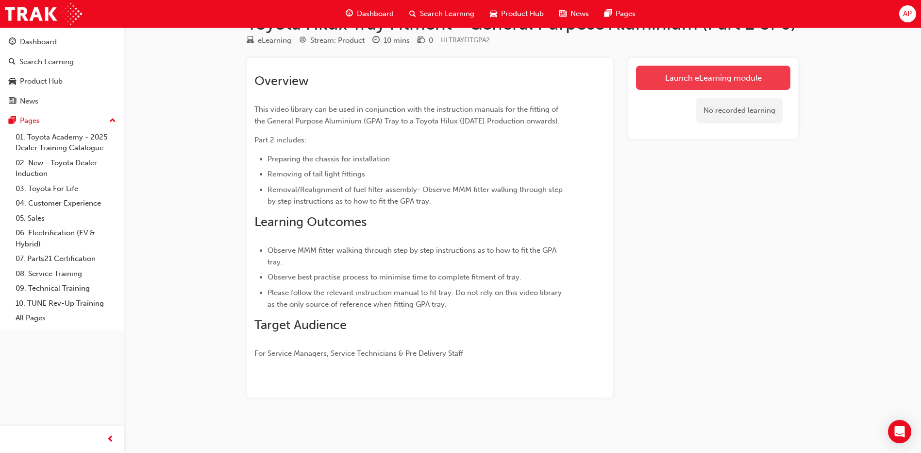
click at [677, 66] on link "Launch eLearning module" at bounding box center [713, 78] width 154 height 24
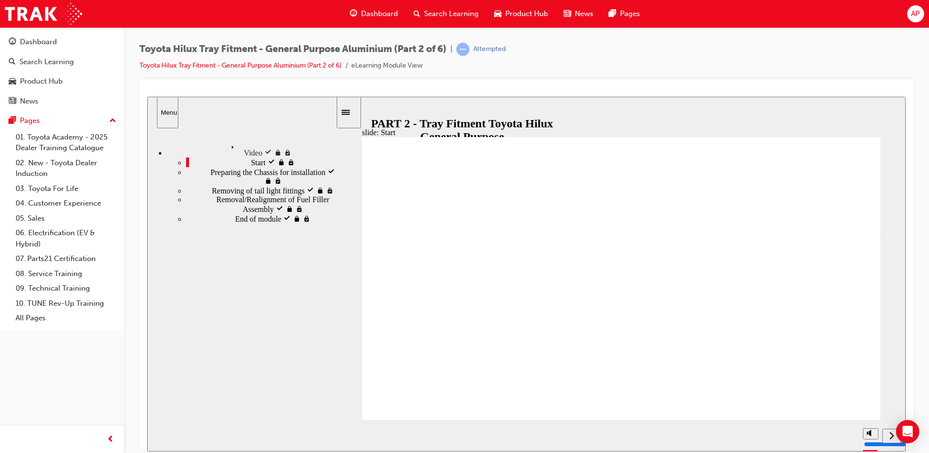
type input "57000"
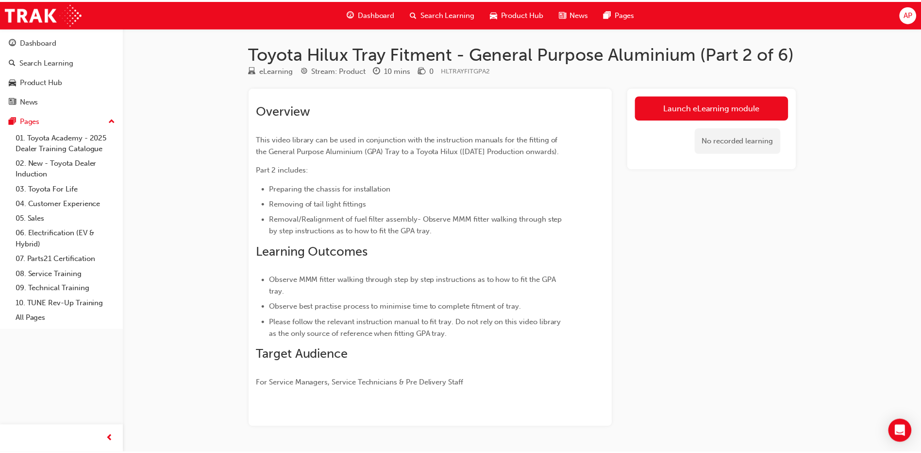
scroll to position [41, 0]
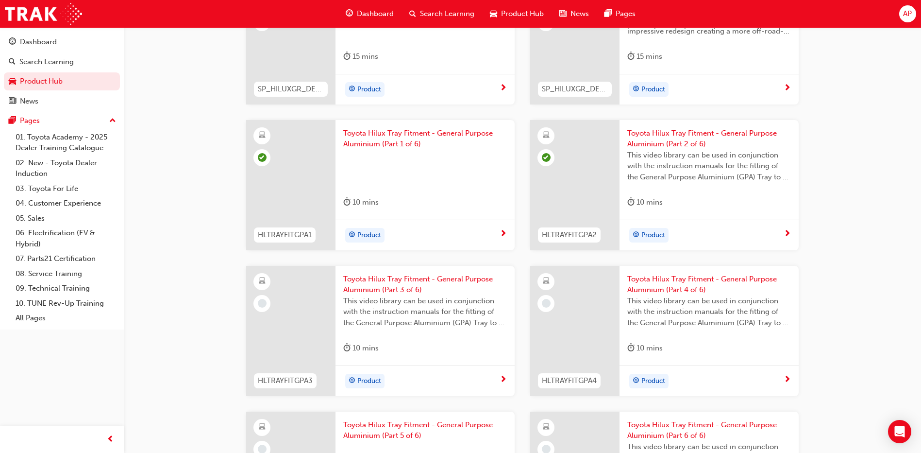
scroll to position [1043, 0]
click at [384, 290] on span "Toyota Hilux Tray Fitment - General Purpose Aluminium (Part 3 of 6)" at bounding box center [425, 286] width 164 height 22
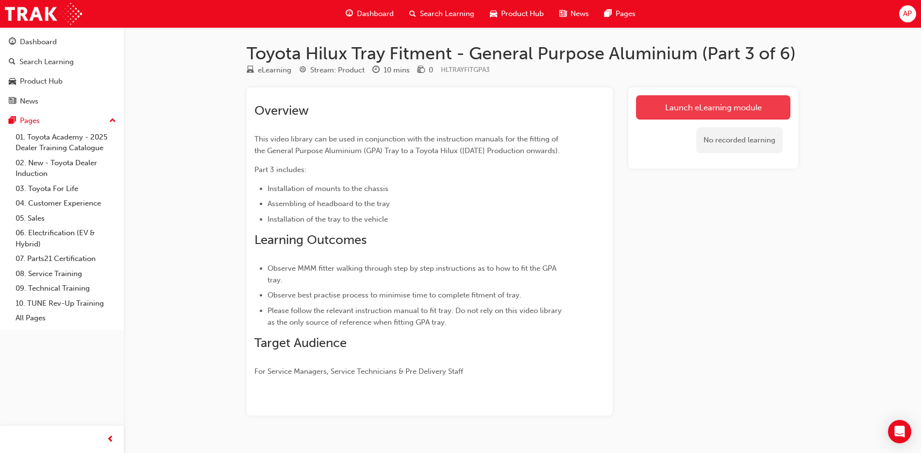
click at [731, 100] on link "Launch eLearning module" at bounding box center [713, 107] width 154 height 24
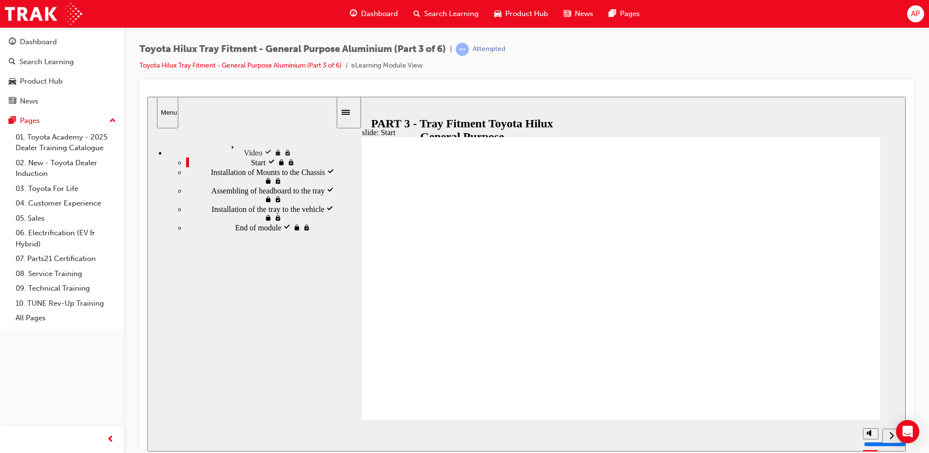
click at [920, 9] on div "AP" at bounding box center [915, 13] width 17 height 17
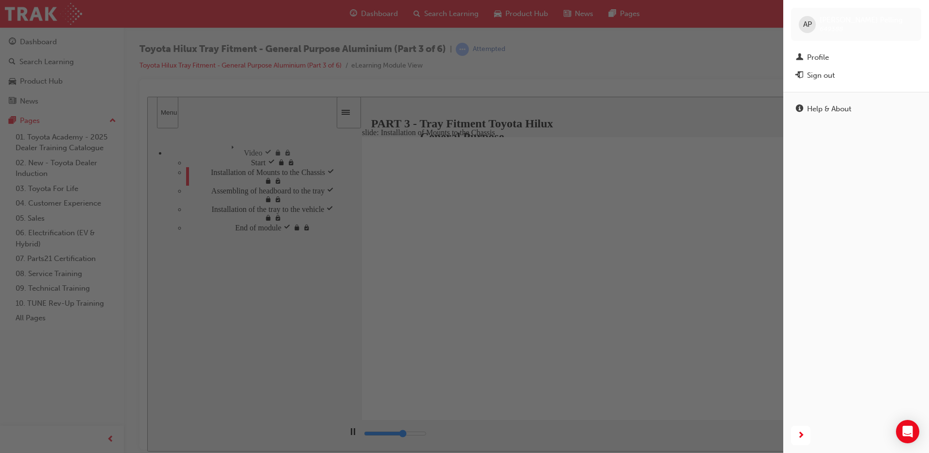
drag, startPoint x: 664, startPoint y: 122, endPoint x: 665, endPoint y: 117, distance: 5.4
click at [665, 117] on div "button" at bounding box center [391, 226] width 783 height 453
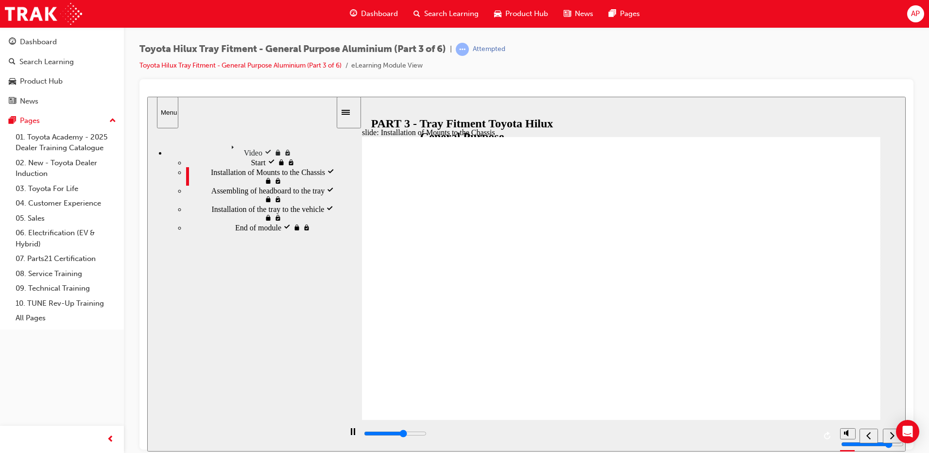
click at [910, 10] on div "AP" at bounding box center [915, 13] width 17 height 17
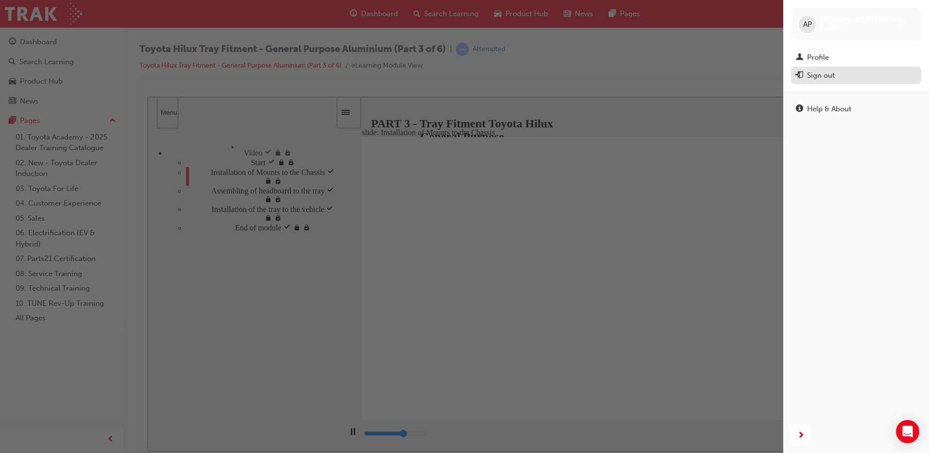
type input "187100"
click at [832, 68] on button "Sign out" at bounding box center [856, 76] width 130 height 18
